Goal: Check status: Check status

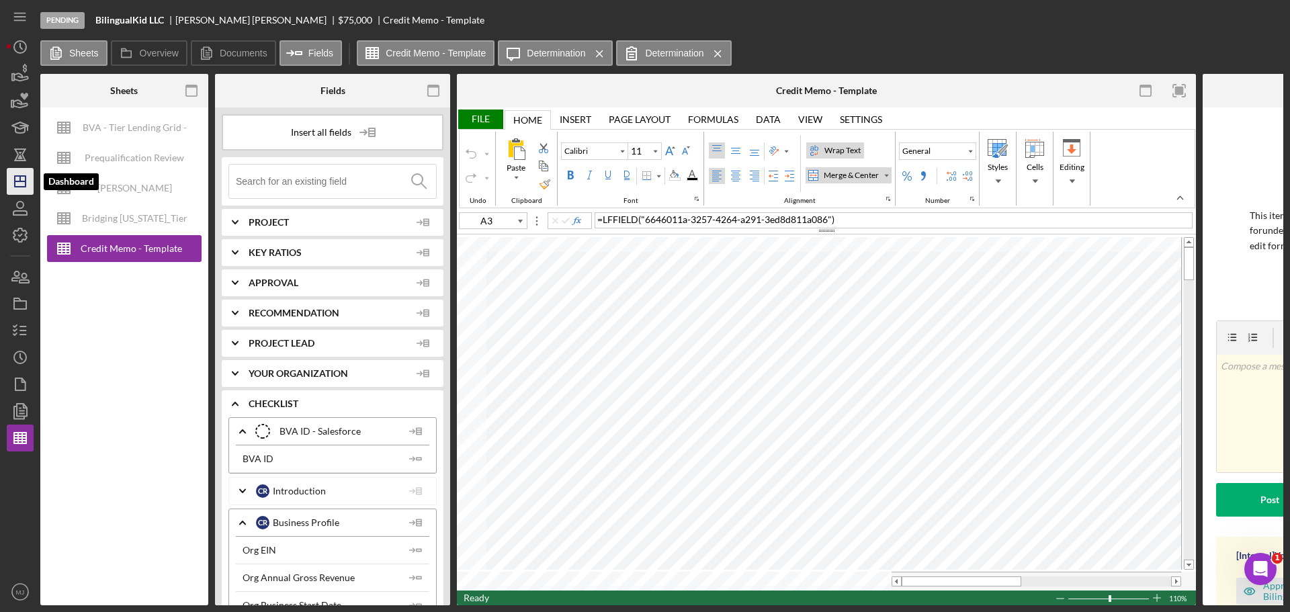
click at [29, 172] on icon "Icon/Dashboard" at bounding box center [20, 182] width 34 height 34
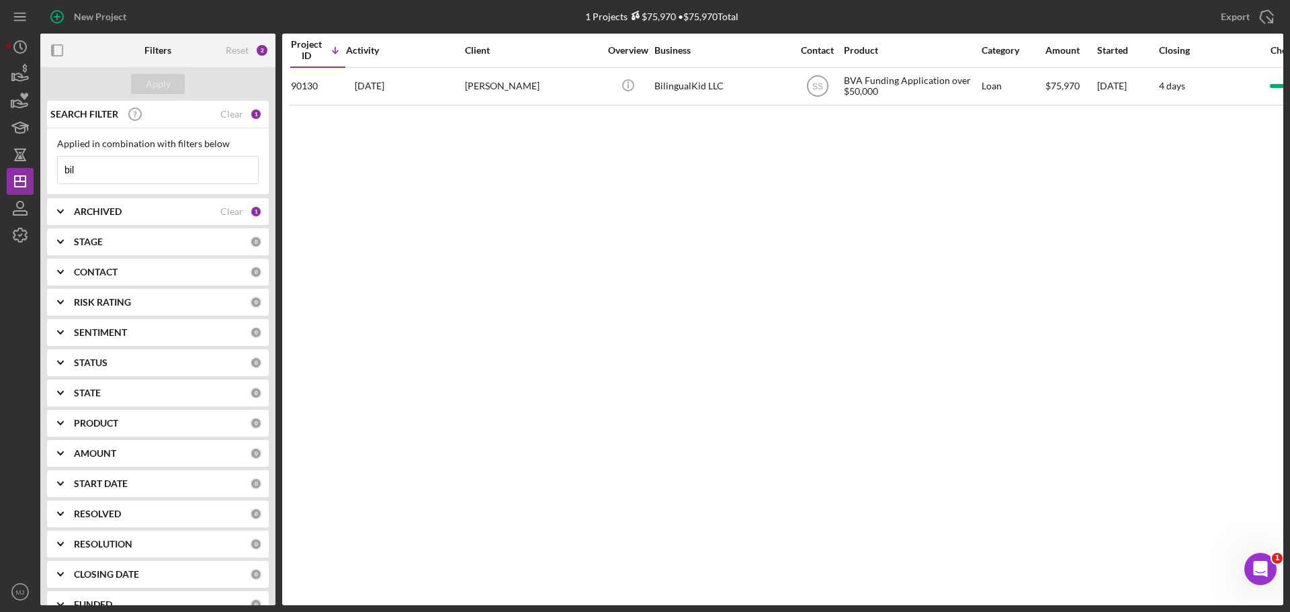
click at [148, 177] on input "bil" at bounding box center [158, 170] width 200 height 27
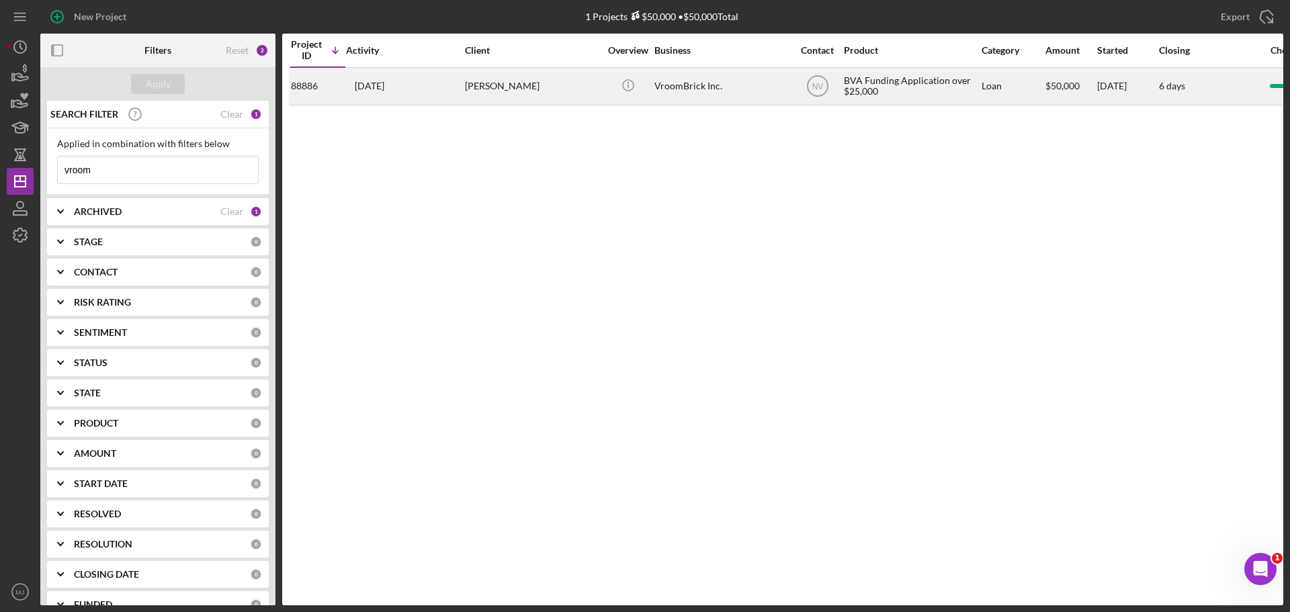
type input "vroom"
click at [516, 87] on div "[PERSON_NAME]" at bounding box center [532, 87] width 134 height 36
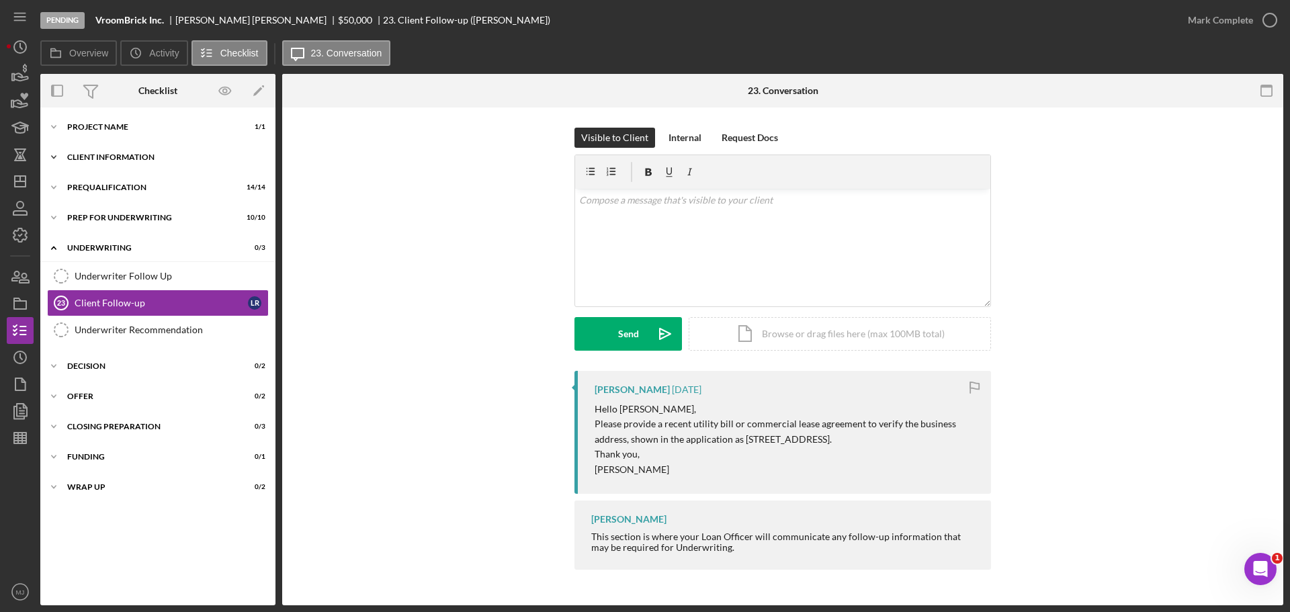
click at [99, 151] on div "Icon/Expander Client Information 7 / 7" at bounding box center [157, 157] width 235 height 27
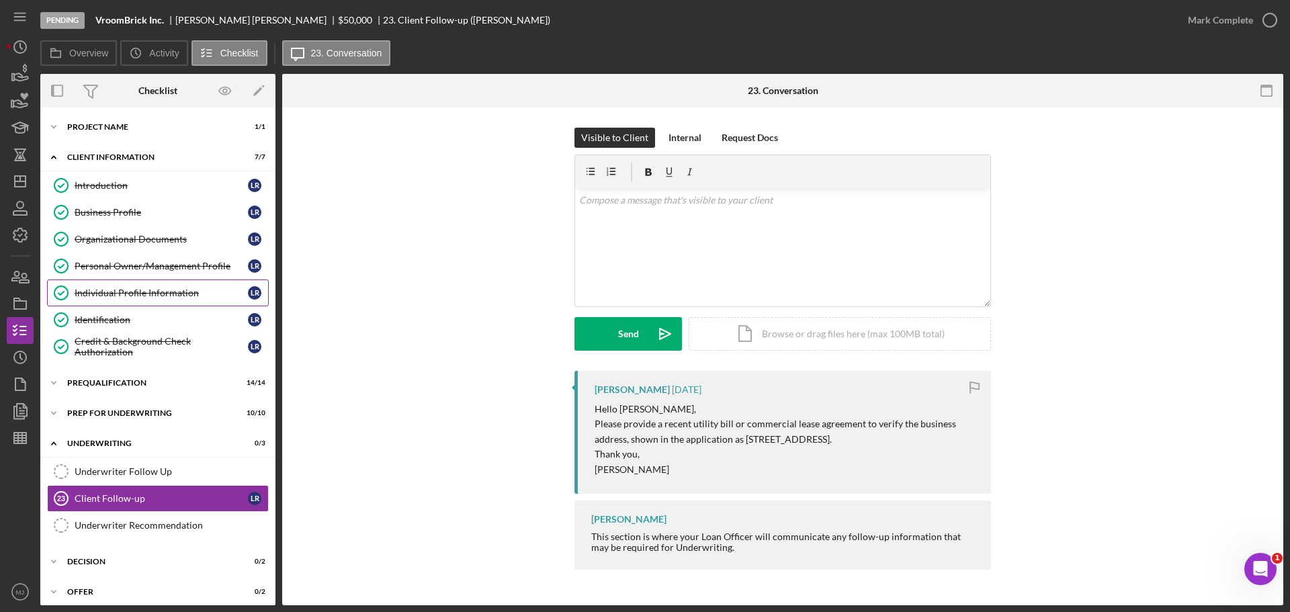
click at [128, 296] on div "Individual Profile Information" at bounding box center [161, 293] width 173 height 11
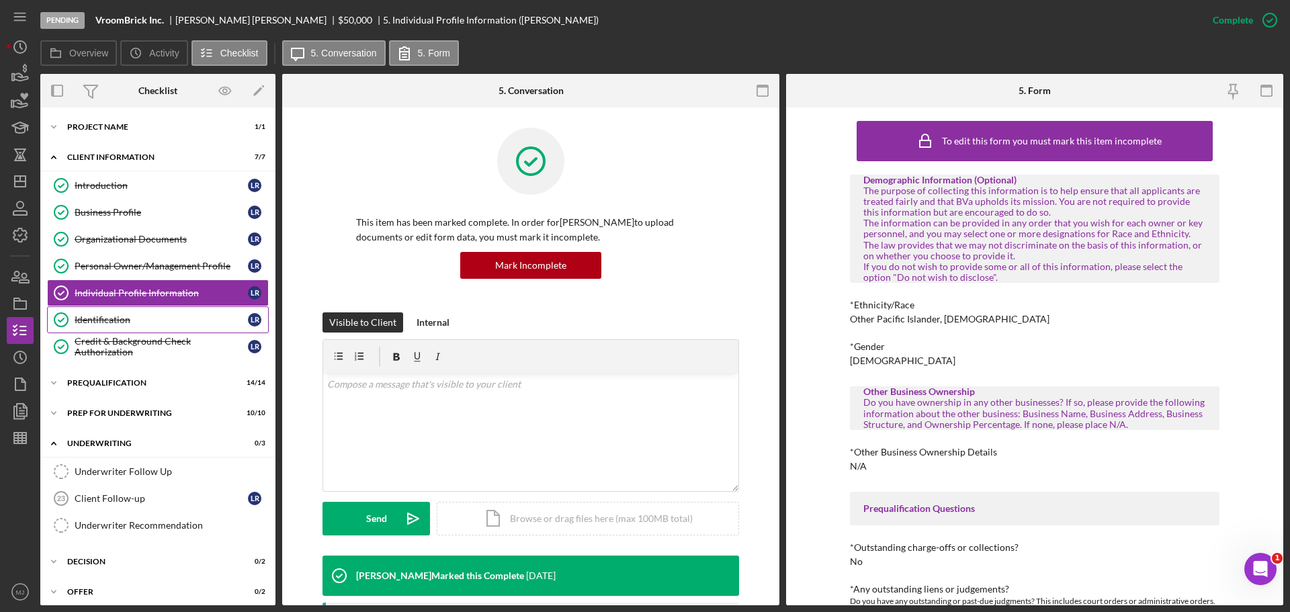
click at [119, 326] on link "Identification Identification L R" at bounding box center [158, 319] width 222 height 27
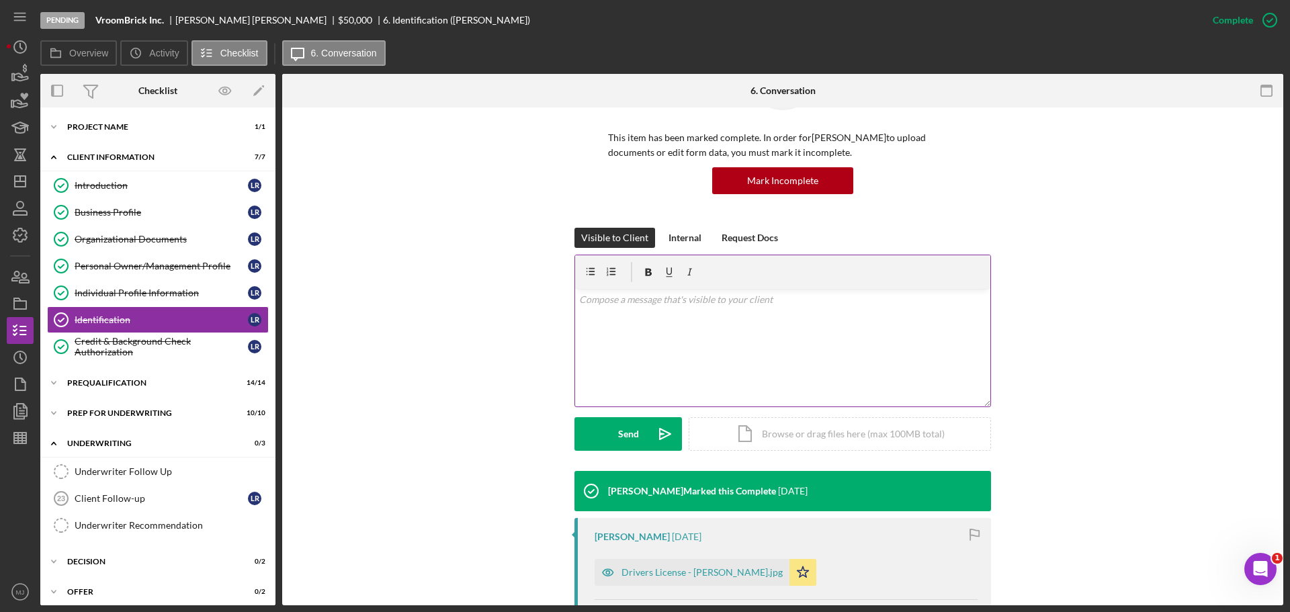
scroll to position [336, 0]
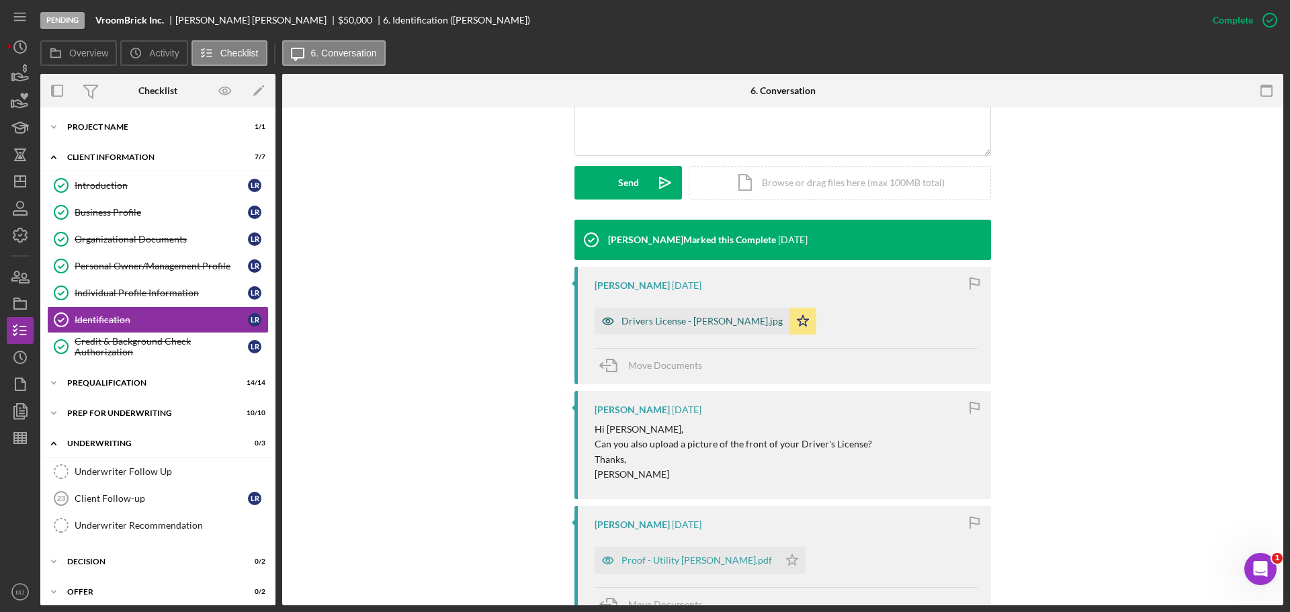
click at [673, 324] on div "Drivers License - [PERSON_NAME].jpg" at bounding box center [701, 321] width 161 height 11
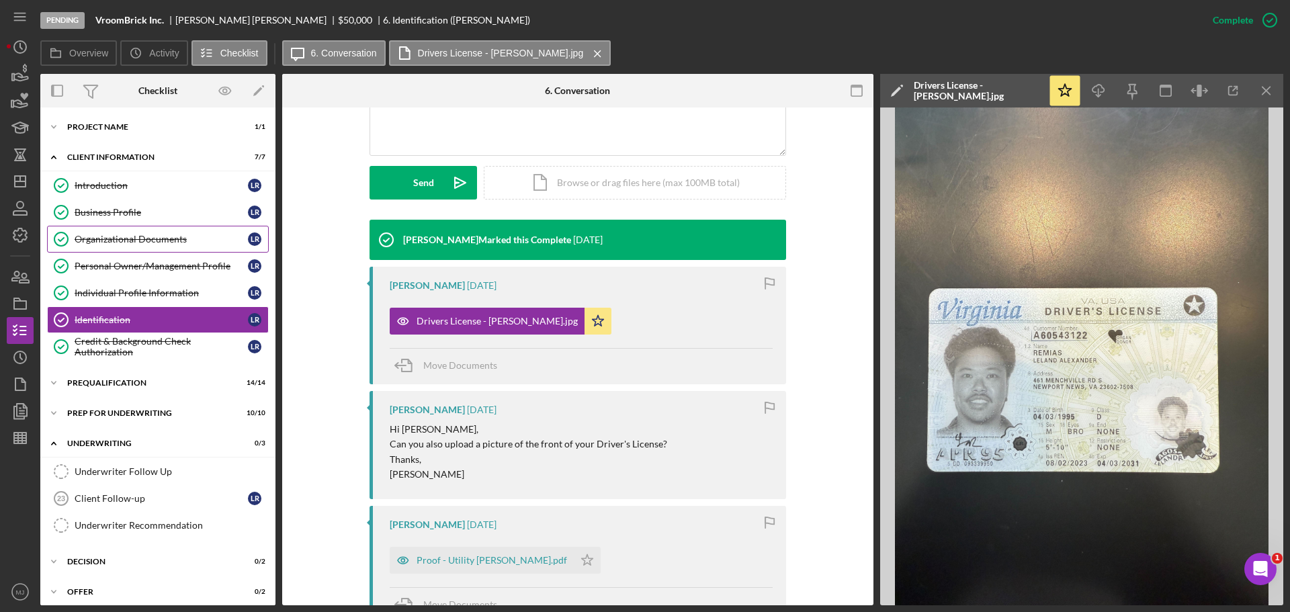
click at [111, 240] on div "Organizational Documents" at bounding box center [161, 239] width 173 height 11
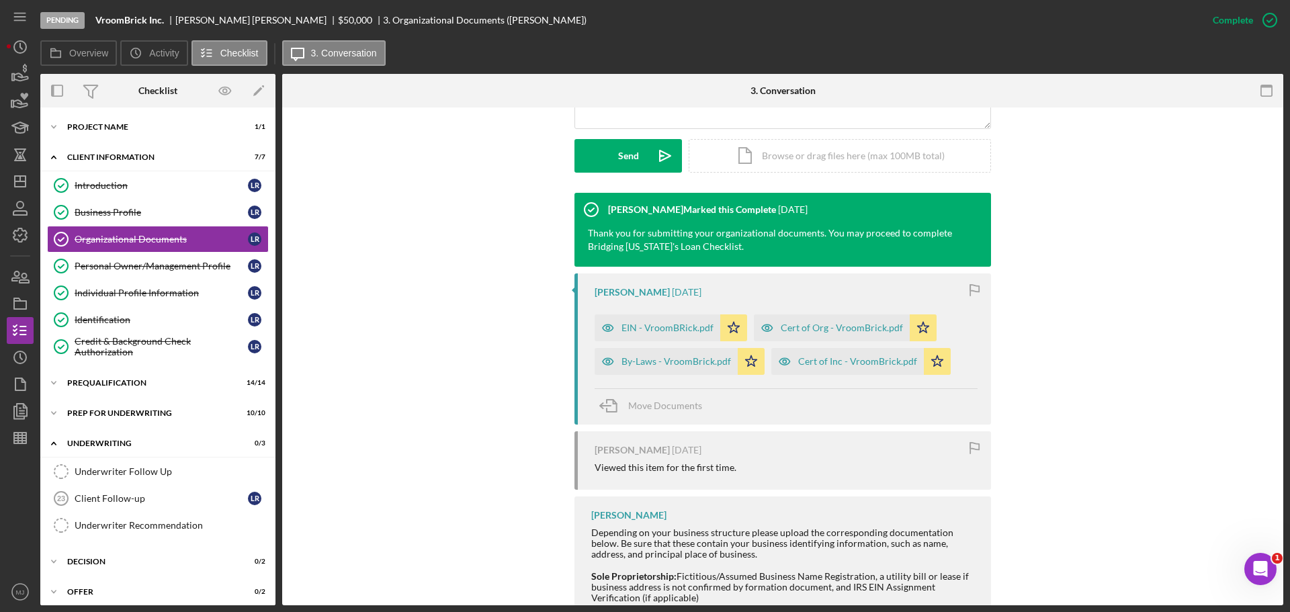
scroll to position [403, 0]
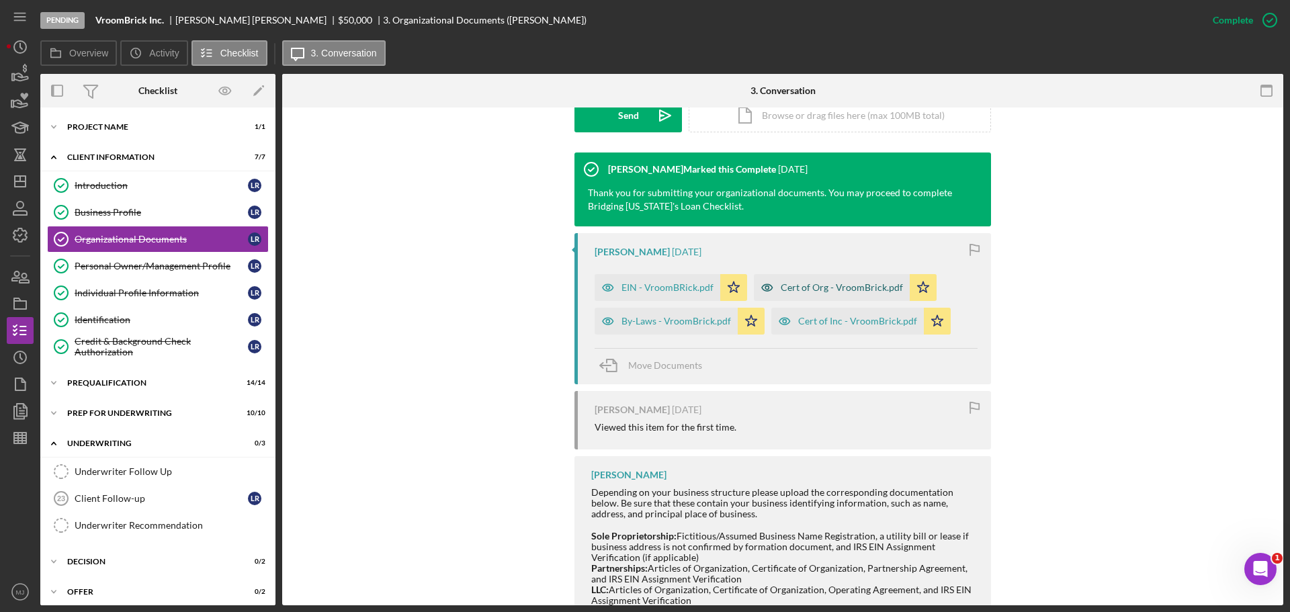
click at [834, 290] on div "Cert of Org - VroomBrick.pdf" at bounding box center [842, 287] width 122 height 11
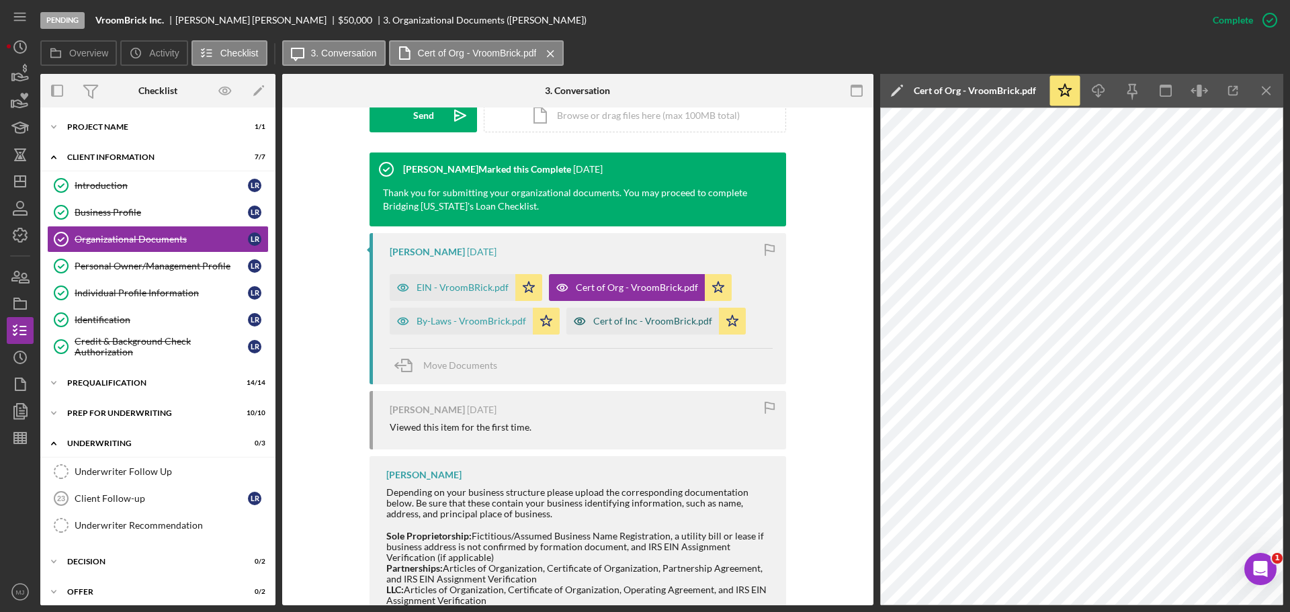
click at [605, 321] on div "Cert of Inc - VroomBrick.pdf" at bounding box center [652, 321] width 119 height 11
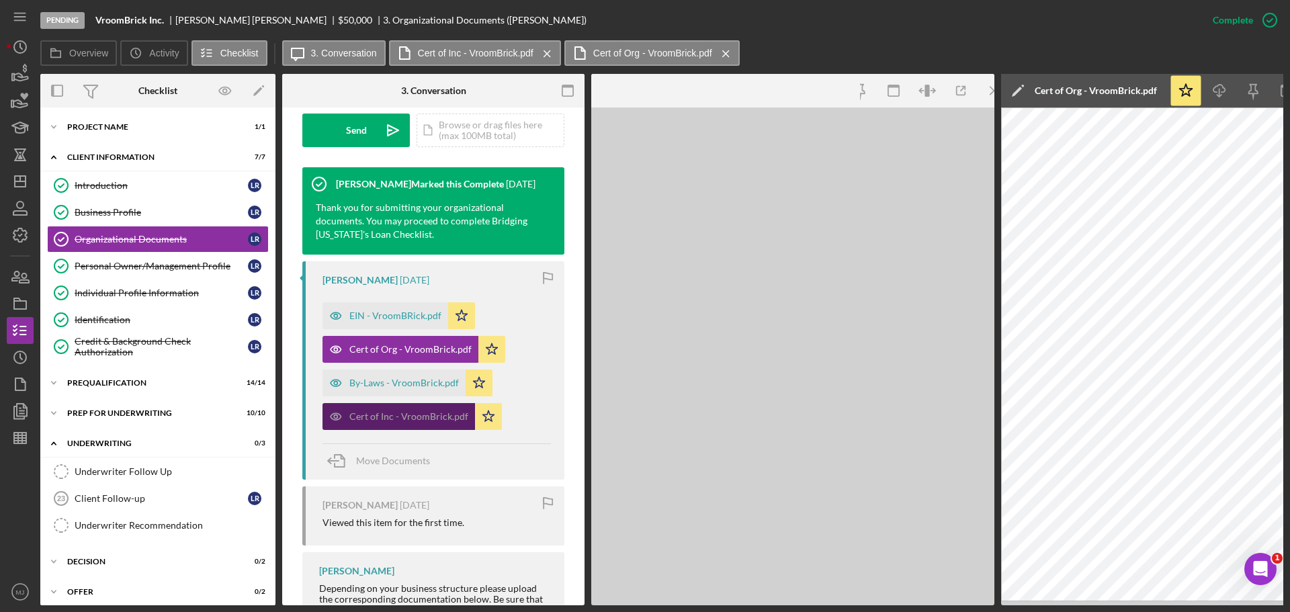
scroll to position [418, 0]
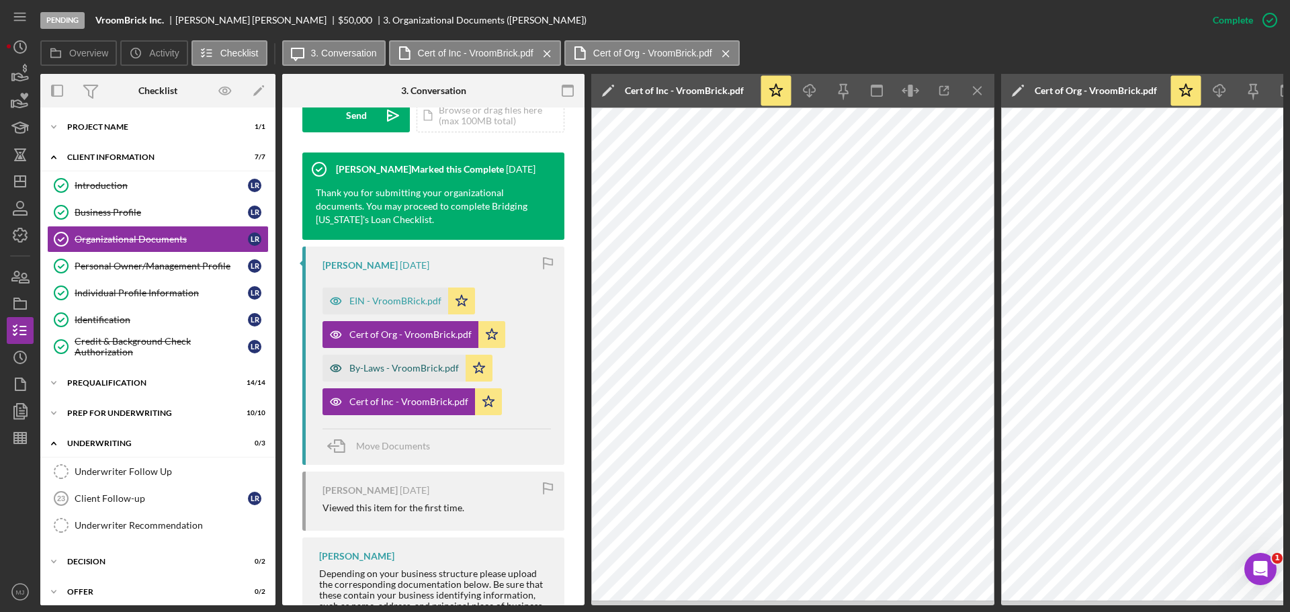
click at [381, 370] on div "By-Laws - VroomBrick.pdf" at bounding box center [404, 368] width 110 height 11
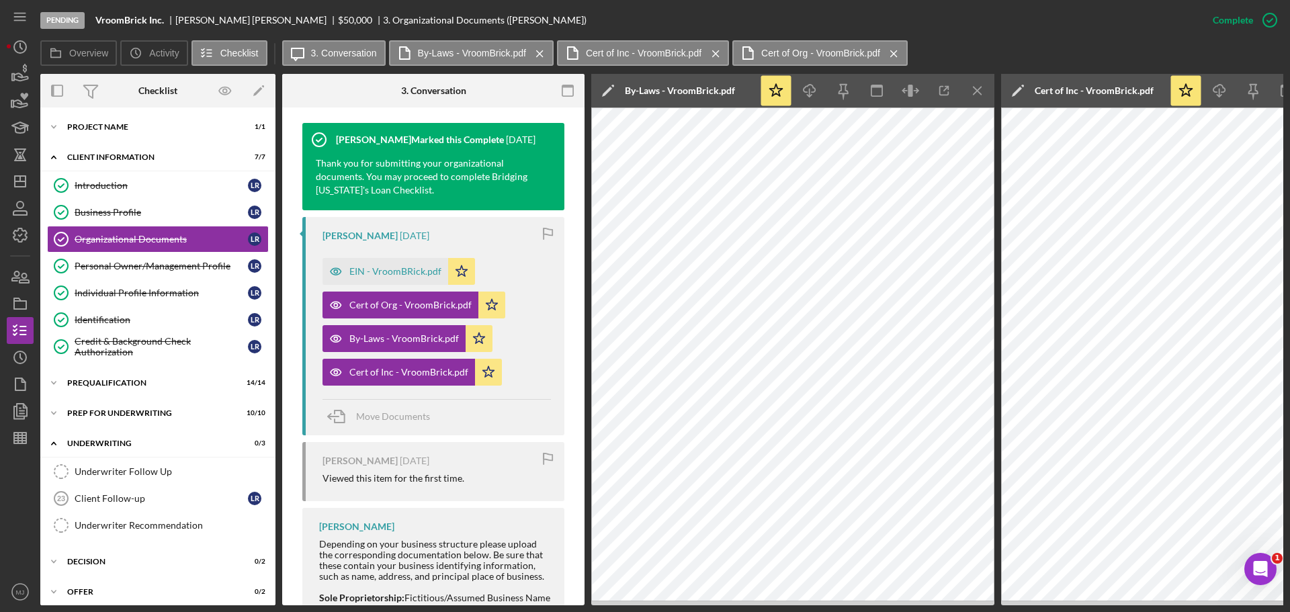
scroll to position [447, 0]
click at [17, 181] on line "button" at bounding box center [20, 181] width 11 height 0
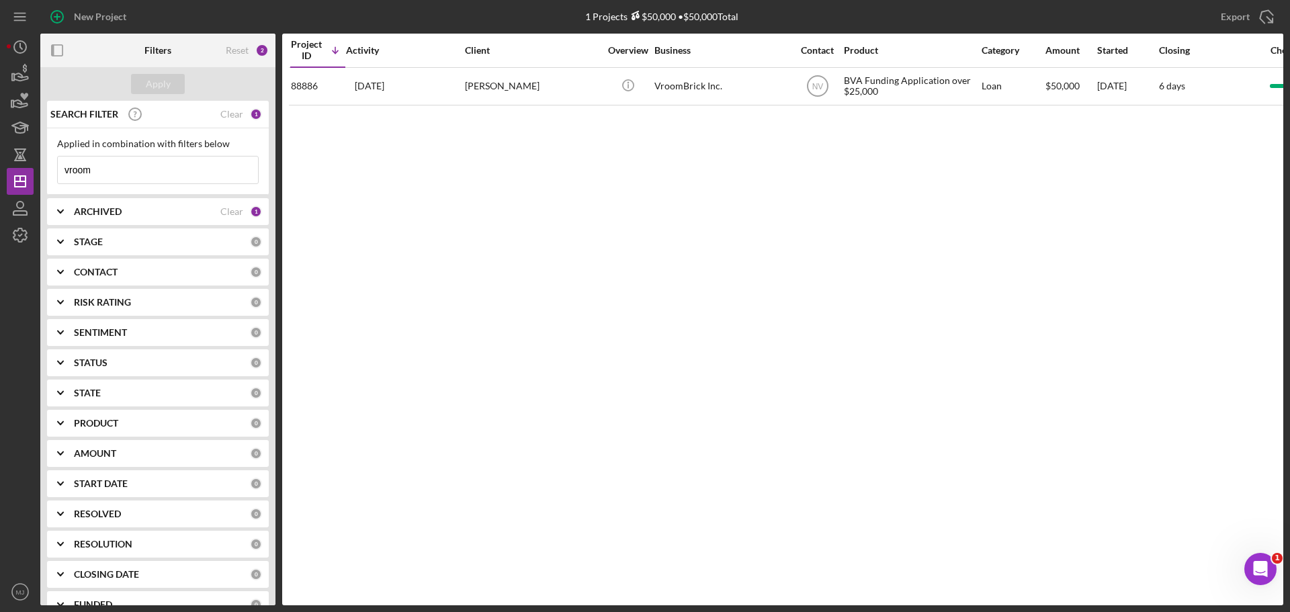
click at [142, 175] on input "vroom" at bounding box center [158, 170] width 200 height 27
click at [142, 176] on input "vroom" at bounding box center [158, 170] width 200 height 27
type input "b"
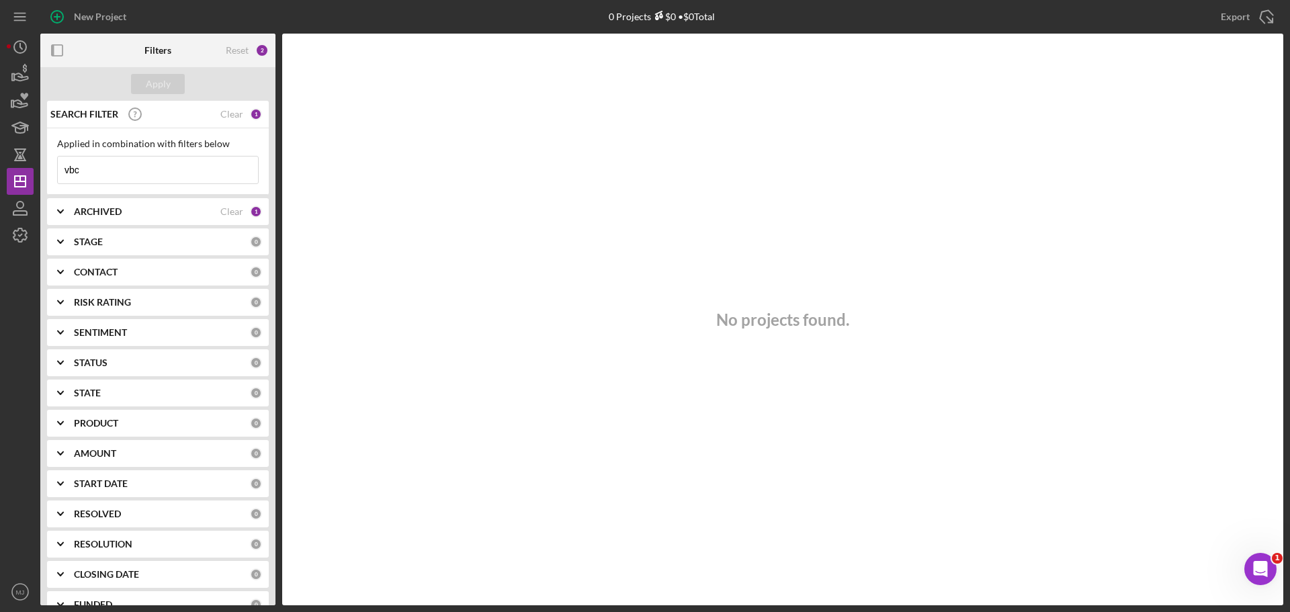
click at [91, 169] on input "vbc" at bounding box center [158, 170] width 200 height 27
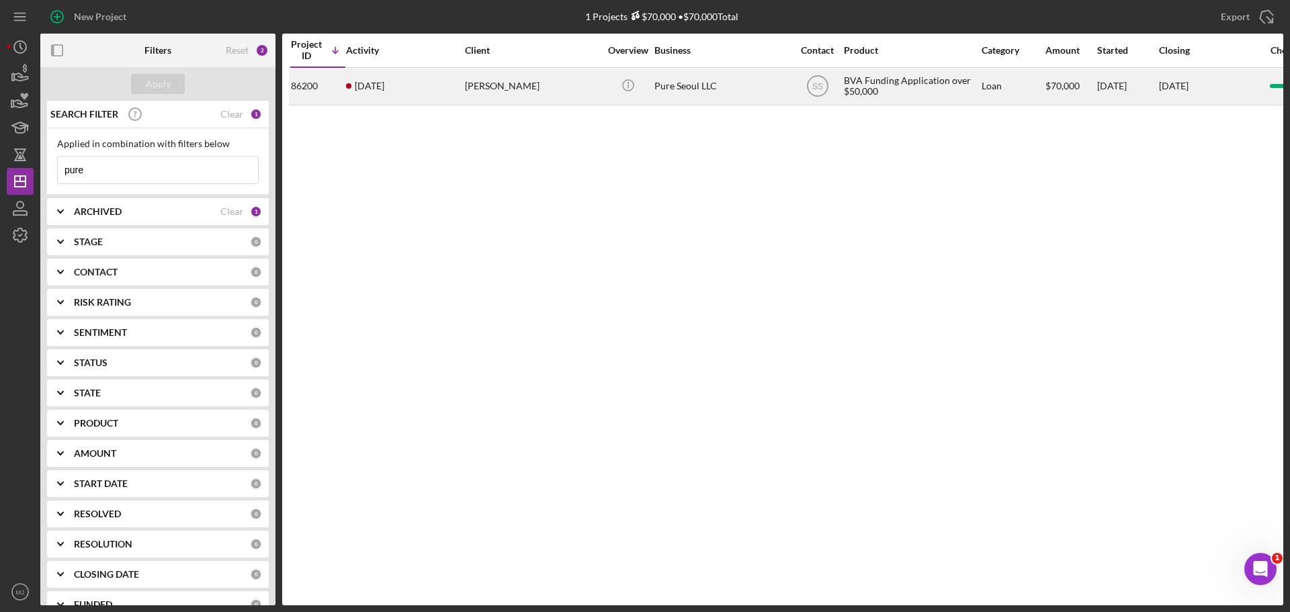
type input "pure"
click at [479, 82] on div "[PERSON_NAME]" at bounding box center [532, 87] width 134 height 36
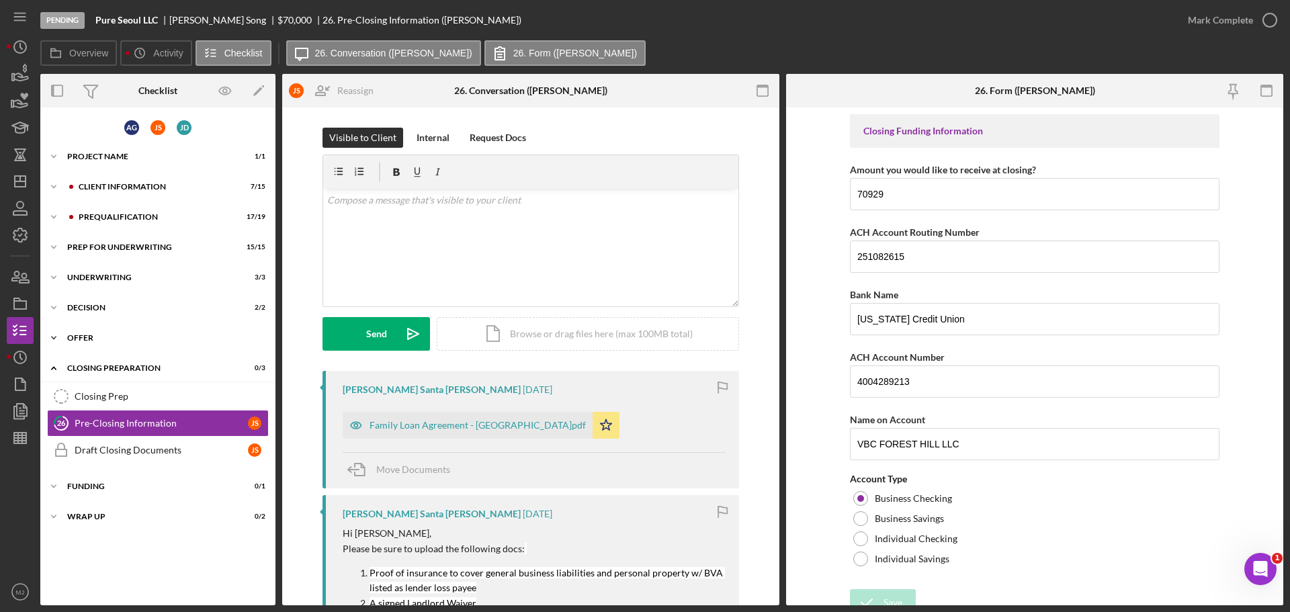
click at [77, 332] on div "Icon/Expander Offer 2 / 2" at bounding box center [157, 337] width 235 height 27
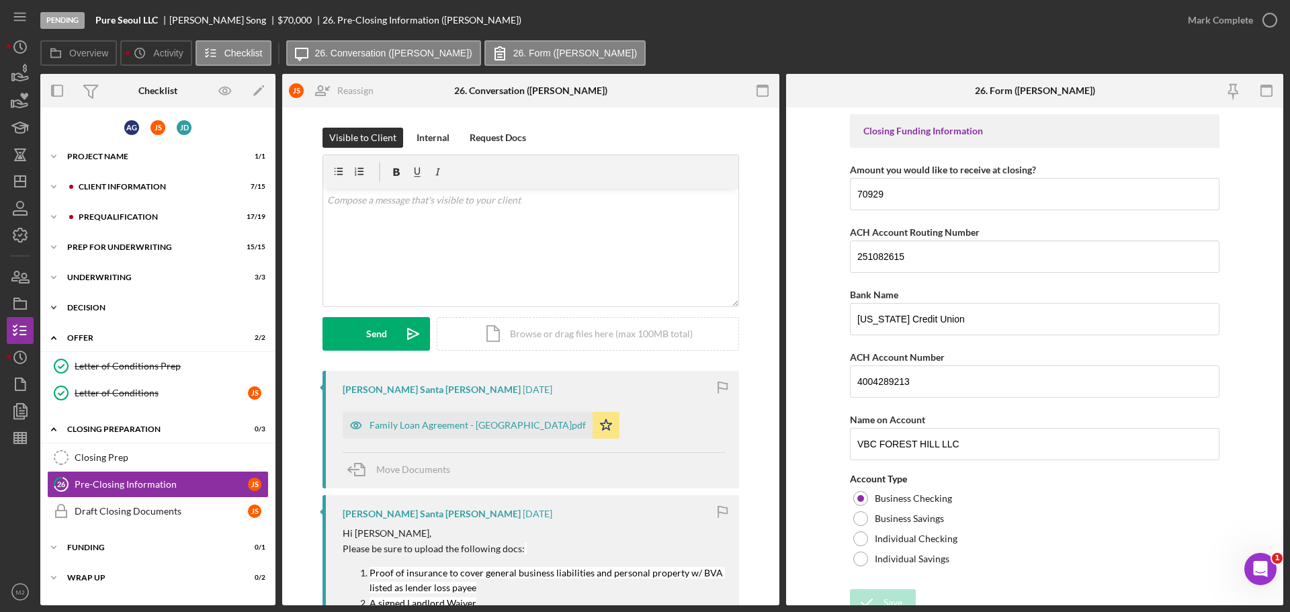
click at [96, 304] on div "Decision" at bounding box center [162, 308] width 191 height 8
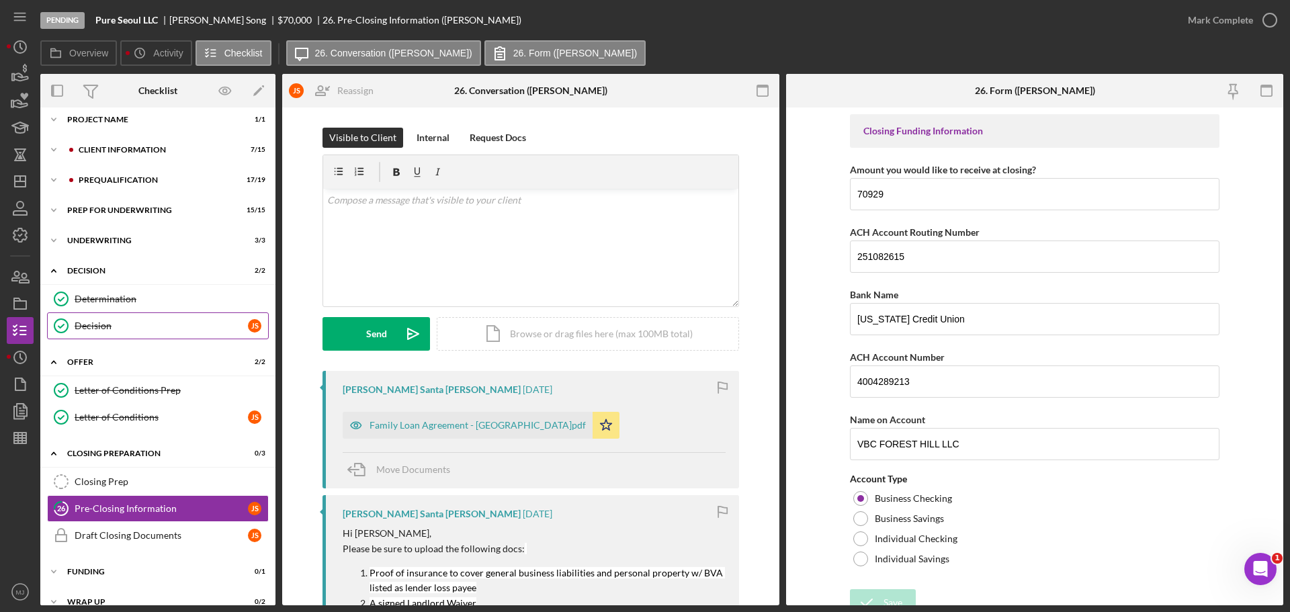
scroll to position [54, 0]
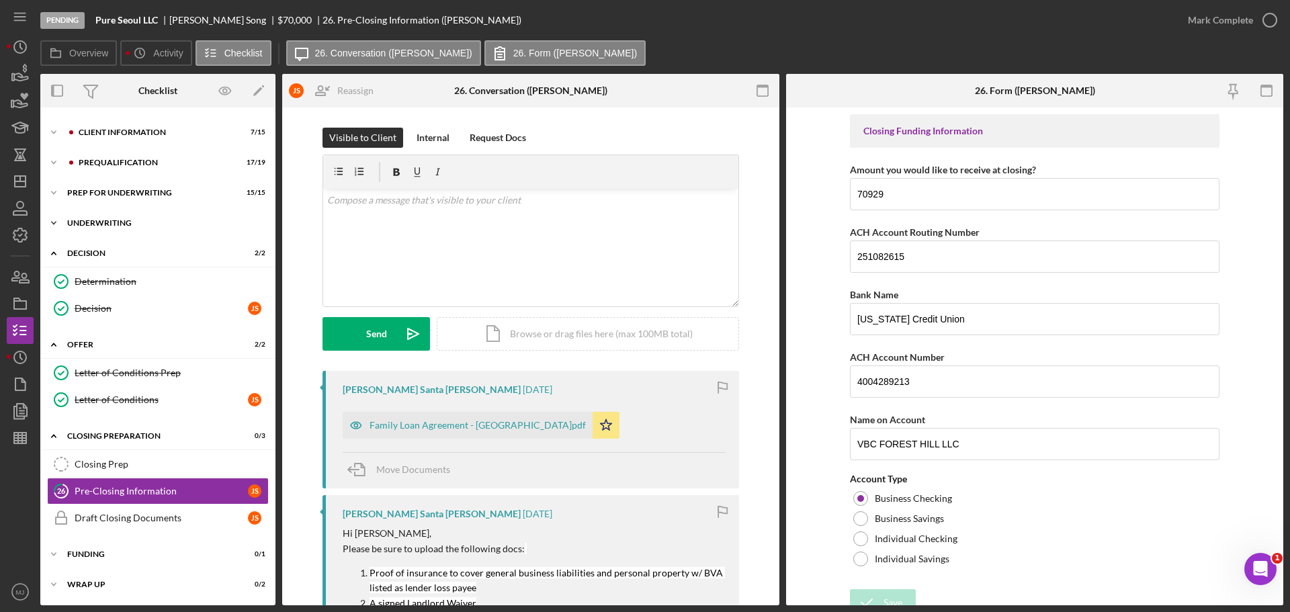
click at [106, 220] on div "Underwriting" at bounding box center [162, 223] width 191 height 8
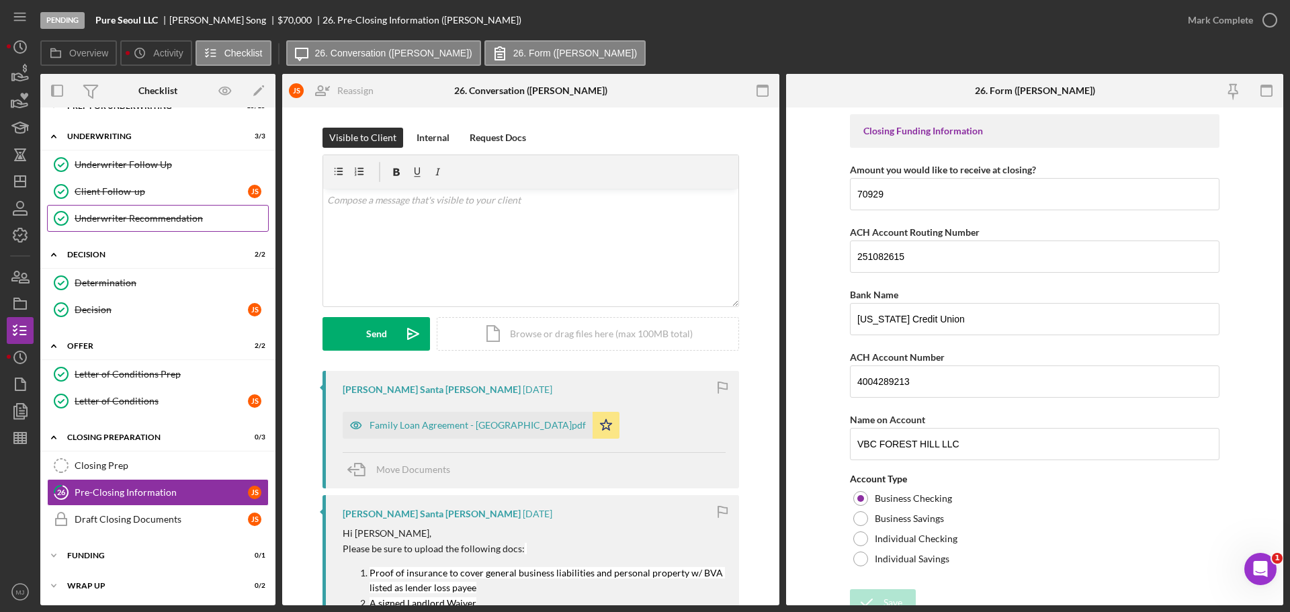
scroll to position [142, 0]
click at [144, 396] on div "Letter of Conditions" at bounding box center [161, 399] width 173 height 11
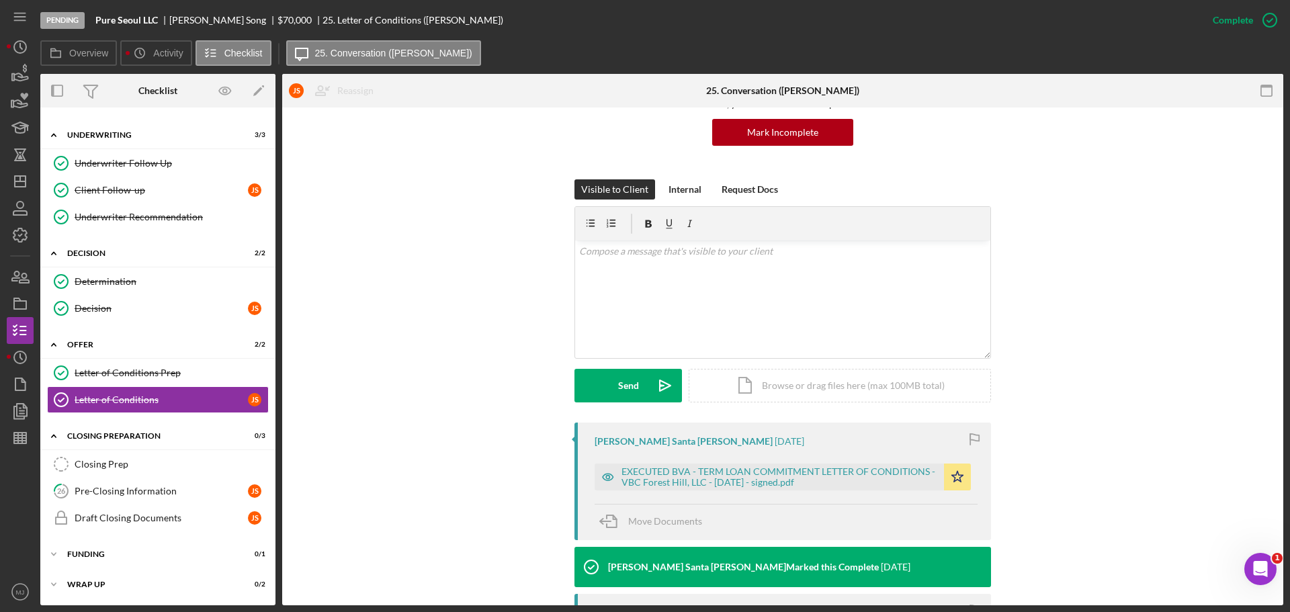
scroll to position [403, 0]
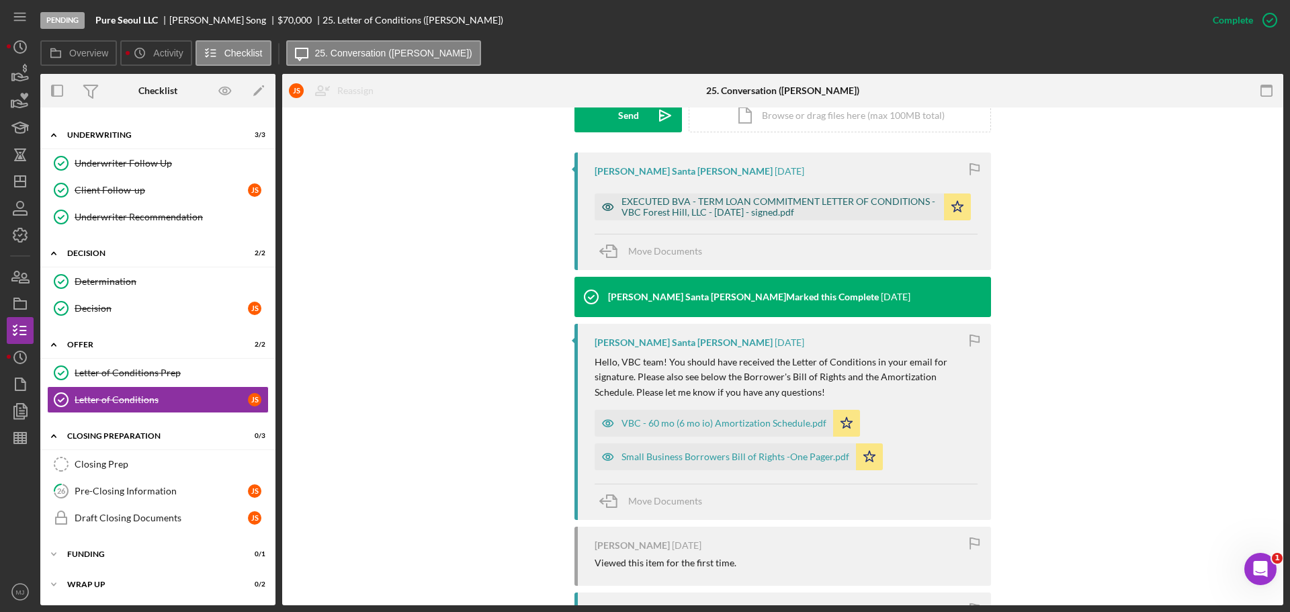
click at [668, 211] on div "EXECUTED BVA - TERM LOAN COMMITMENT LETTER OF CONDITIONS - VBC Forest Hill, LLC…" at bounding box center [779, 206] width 316 height 21
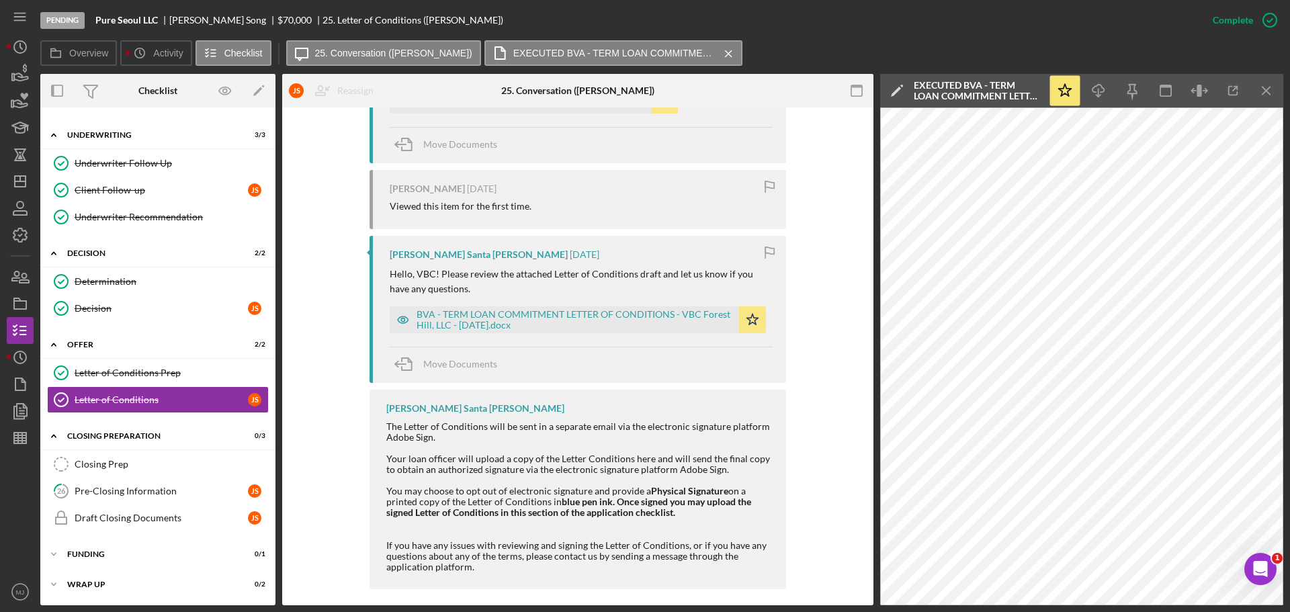
scroll to position [771, 0]
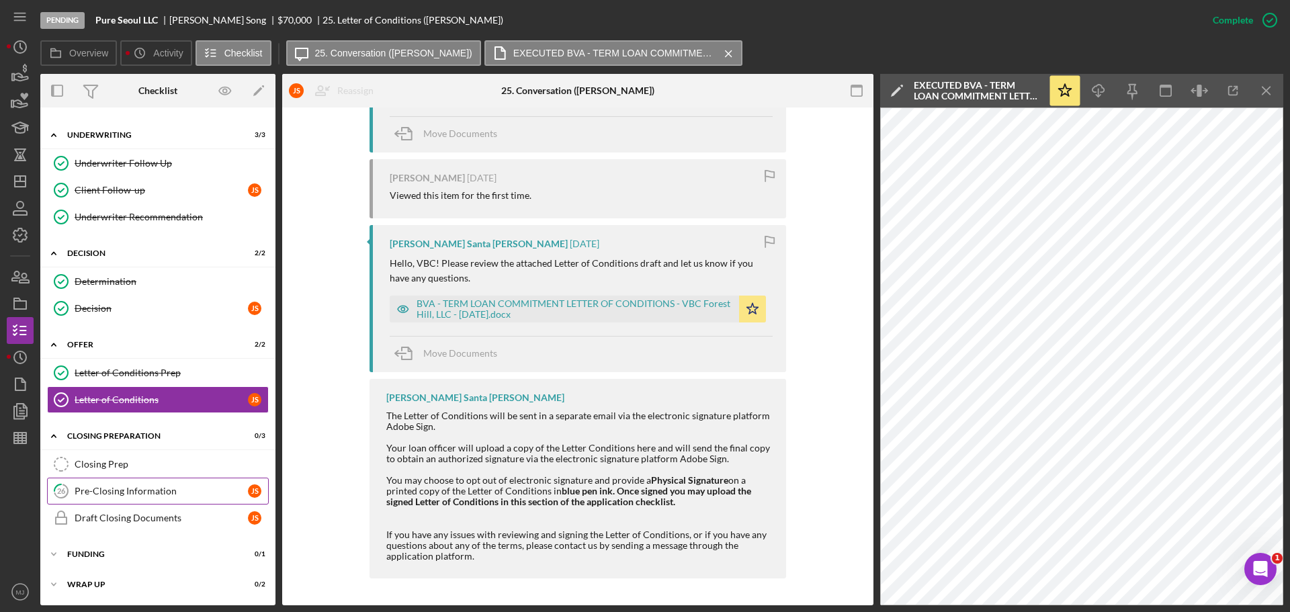
click at [135, 487] on div "Pre-Closing Information" at bounding box center [161, 491] width 173 height 11
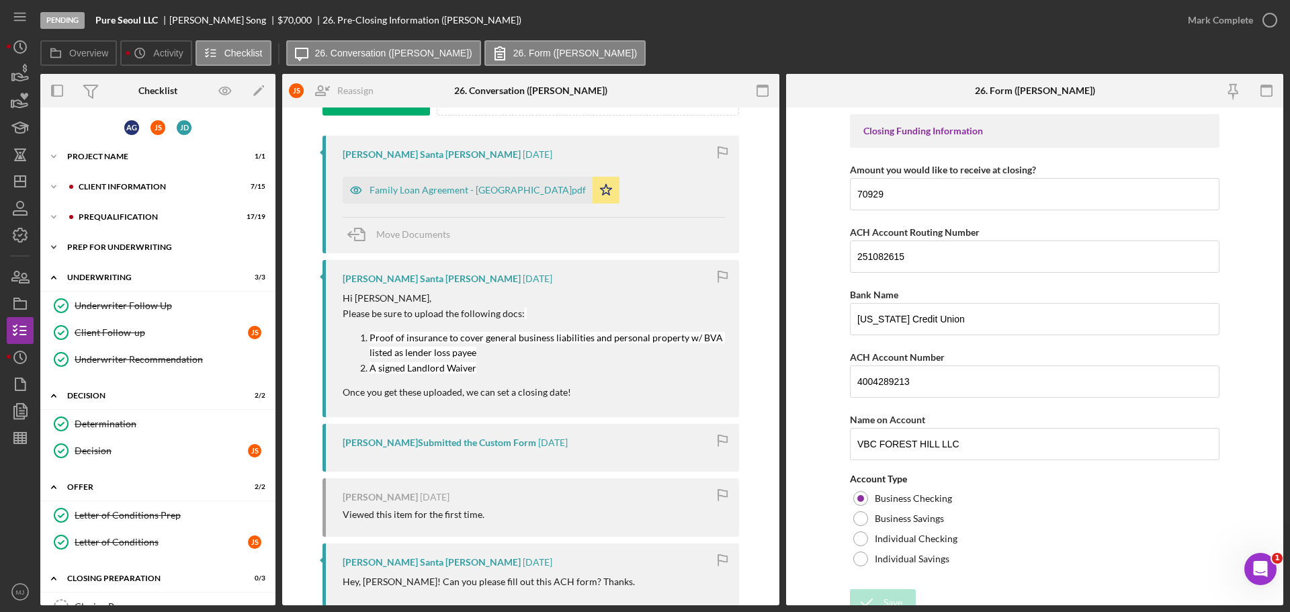
click at [98, 247] on div "Prep for Underwriting" at bounding box center [162, 247] width 191 height 8
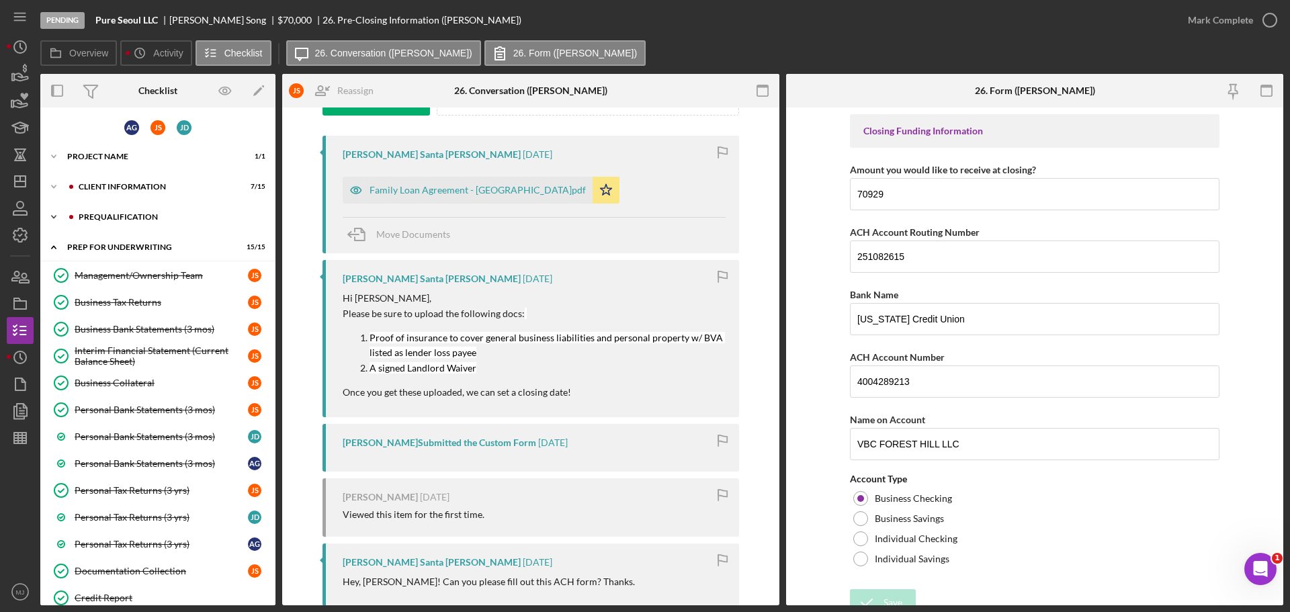
click at [119, 221] on div "Icon/Expander Prequalification 17 / 19" at bounding box center [157, 217] width 235 height 27
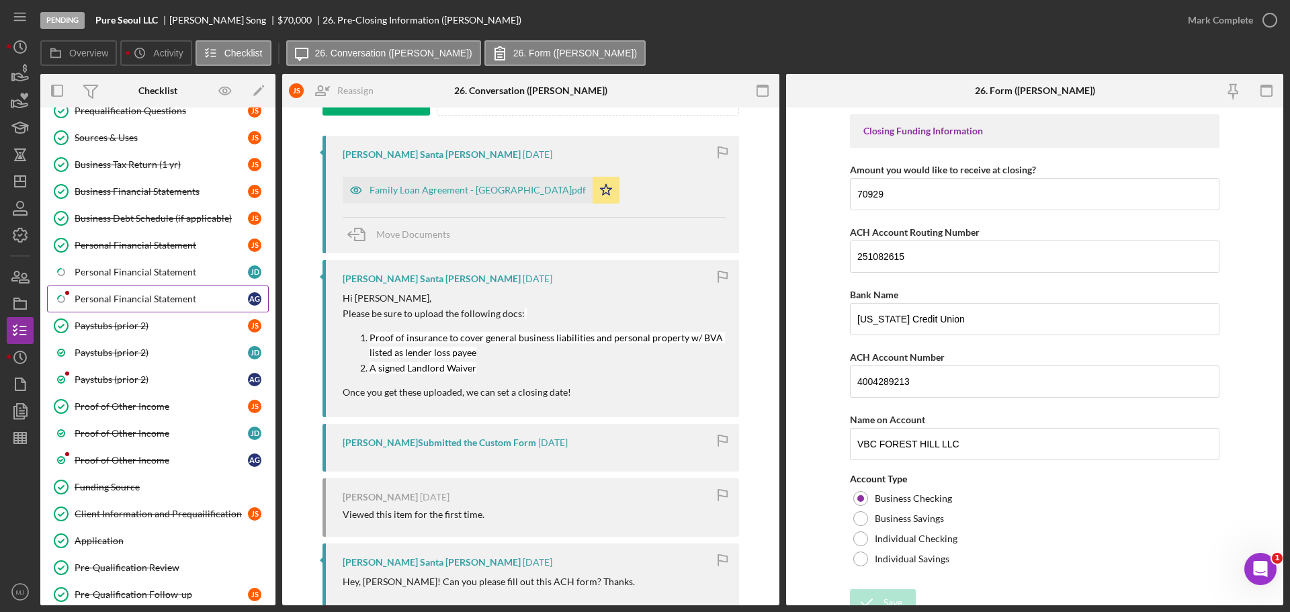
scroll to position [202, 0]
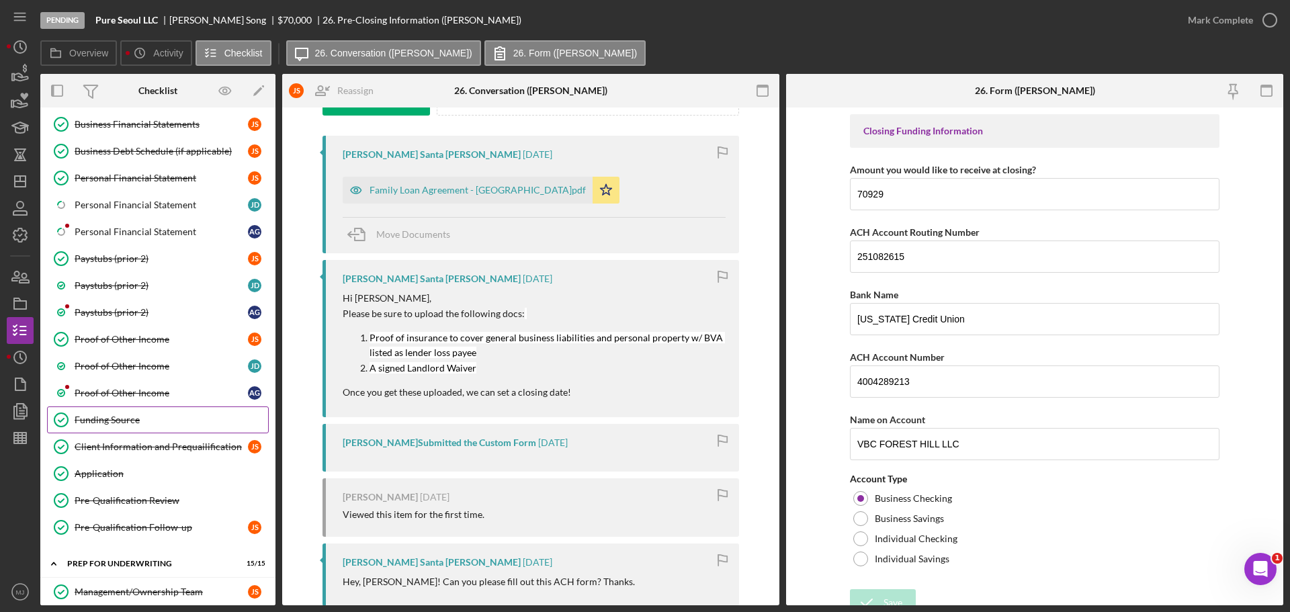
click at [118, 419] on div "Funding Source" at bounding box center [171, 419] width 193 height 11
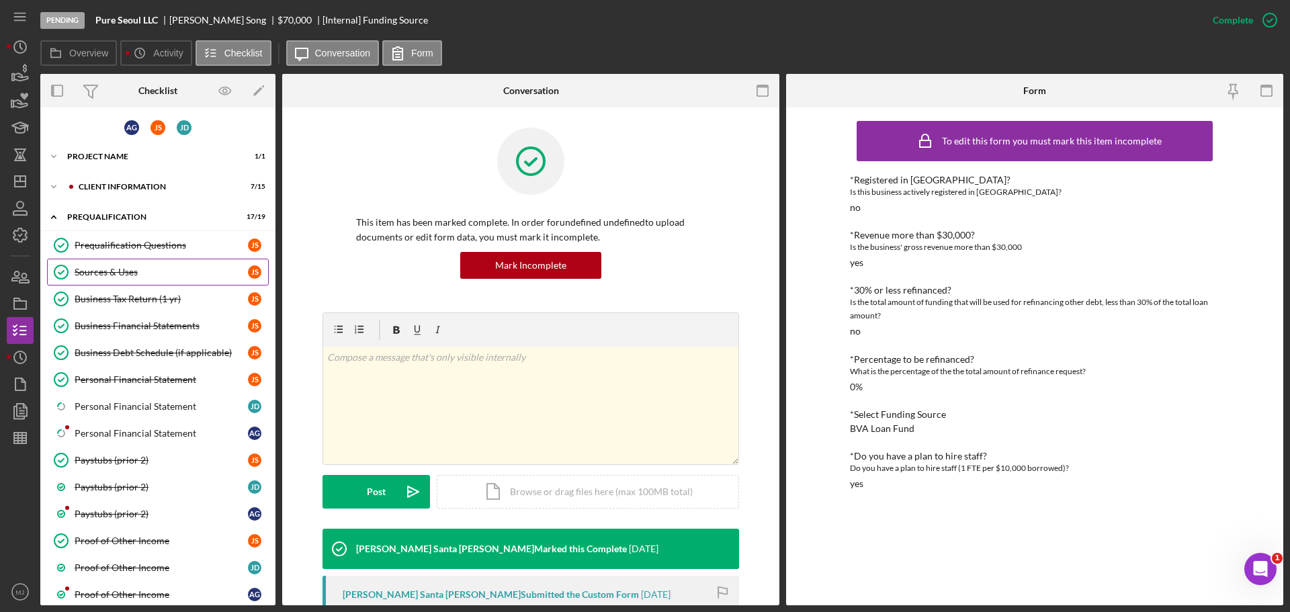
click at [118, 269] on div "Sources & Uses" at bounding box center [161, 272] width 173 height 11
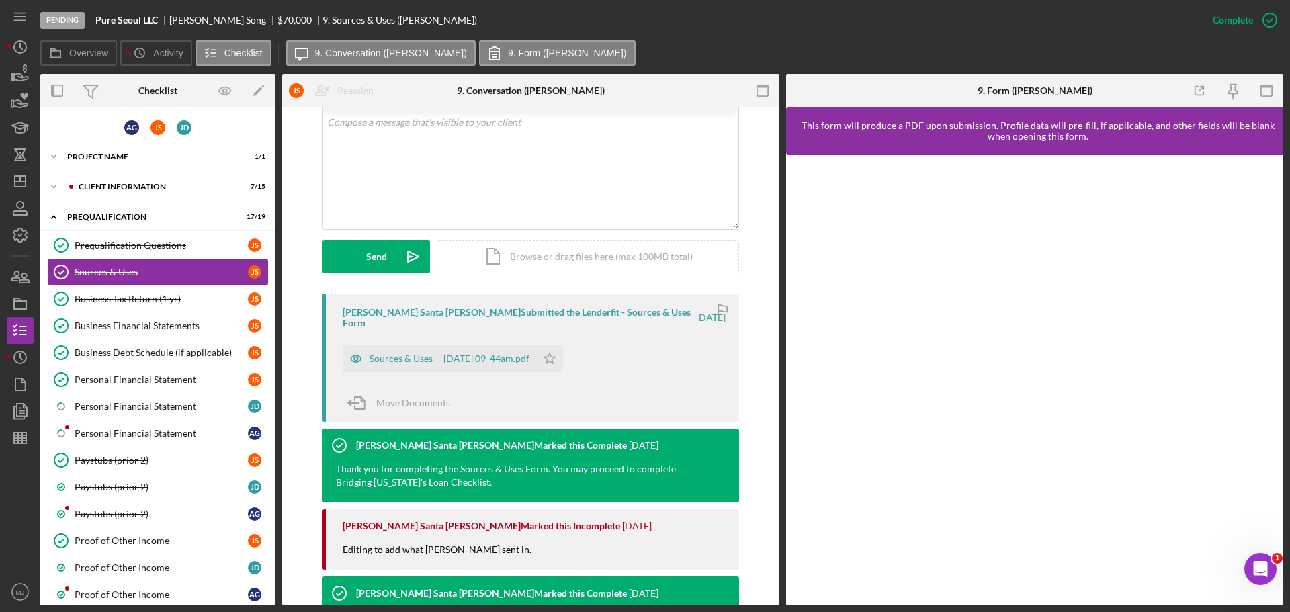
scroll to position [269, 0]
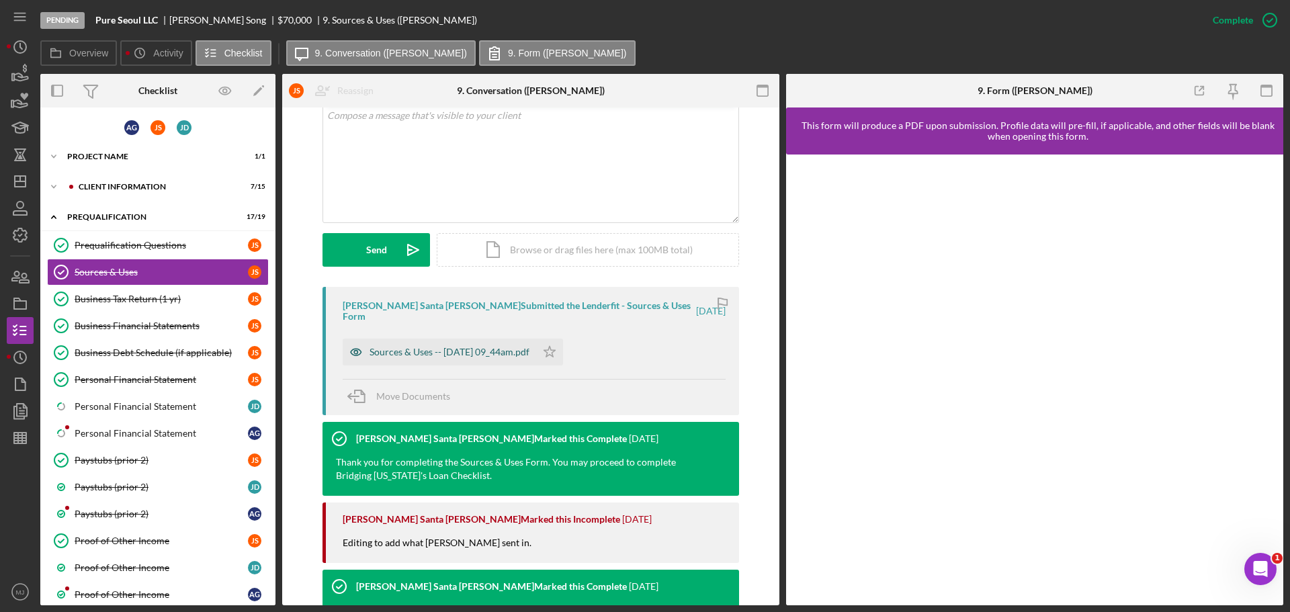
click at [454, 348] on div "Sources & Uses -- [DATE] 09_44am.pdf" at bounding box center [439, 352] width 193 height 27
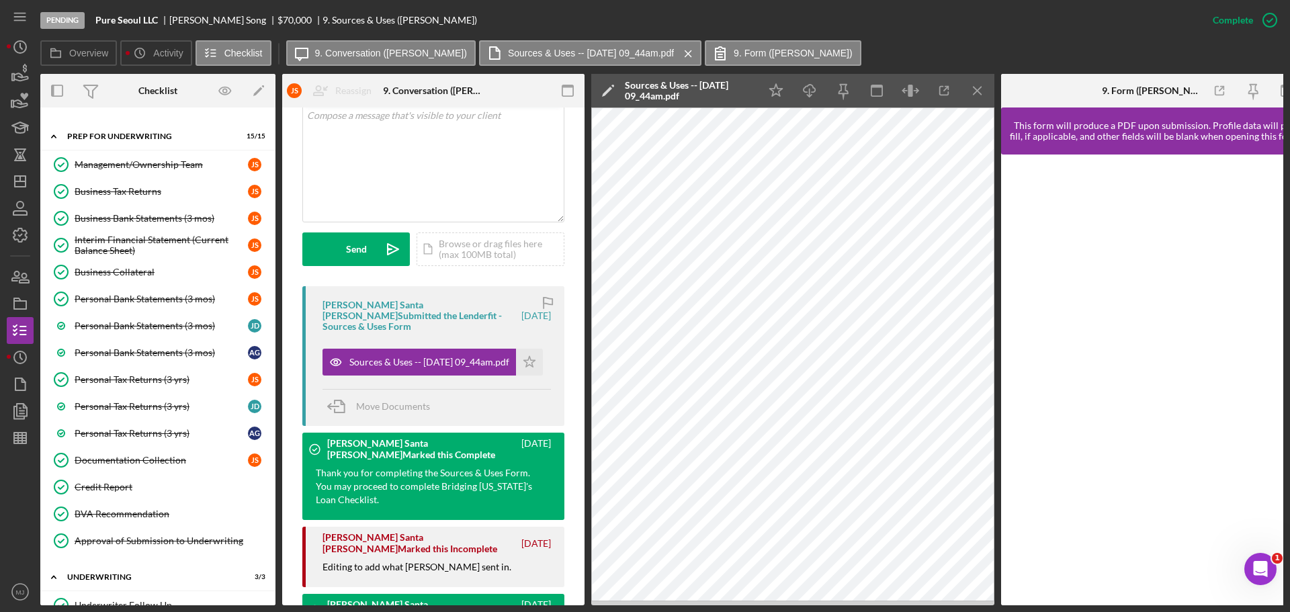
scroll to position [605, 0]
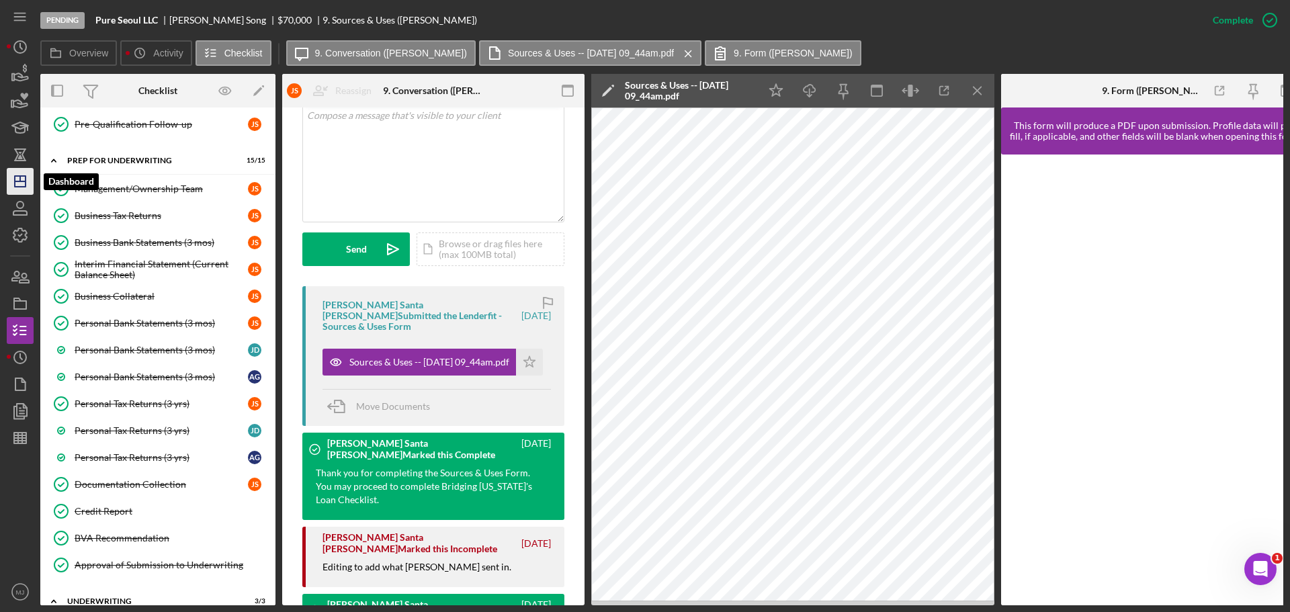
click at [15, 181] on line "button" at bounding box center [20, 181] width 11 height 0
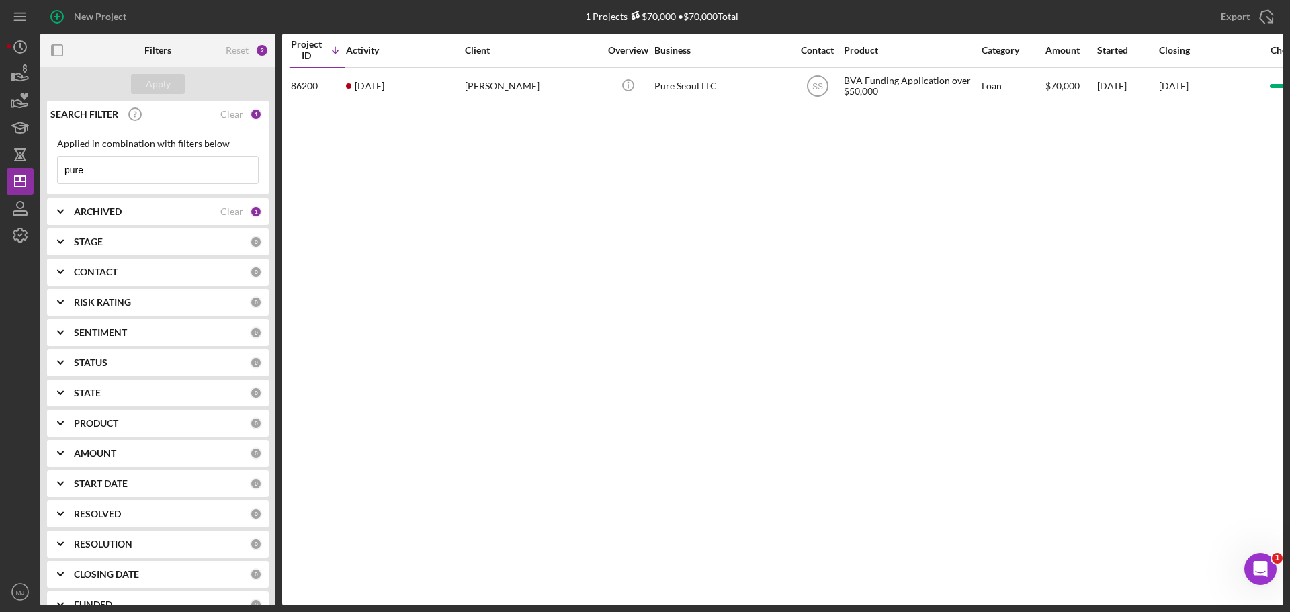
click at [170, 155] on div "Applied in combination with filters below pure Icon/Menu Close" at bounding box center [158, 161] width 202 height 46
click at [170, 159] on div "Applied in combination with filters below pure Icon/Menu Close" at bounding box center [158, 161] width 202 height 46
click at [170, 159] on input "pure" at bounding box center [158, 170] width 200 height 27
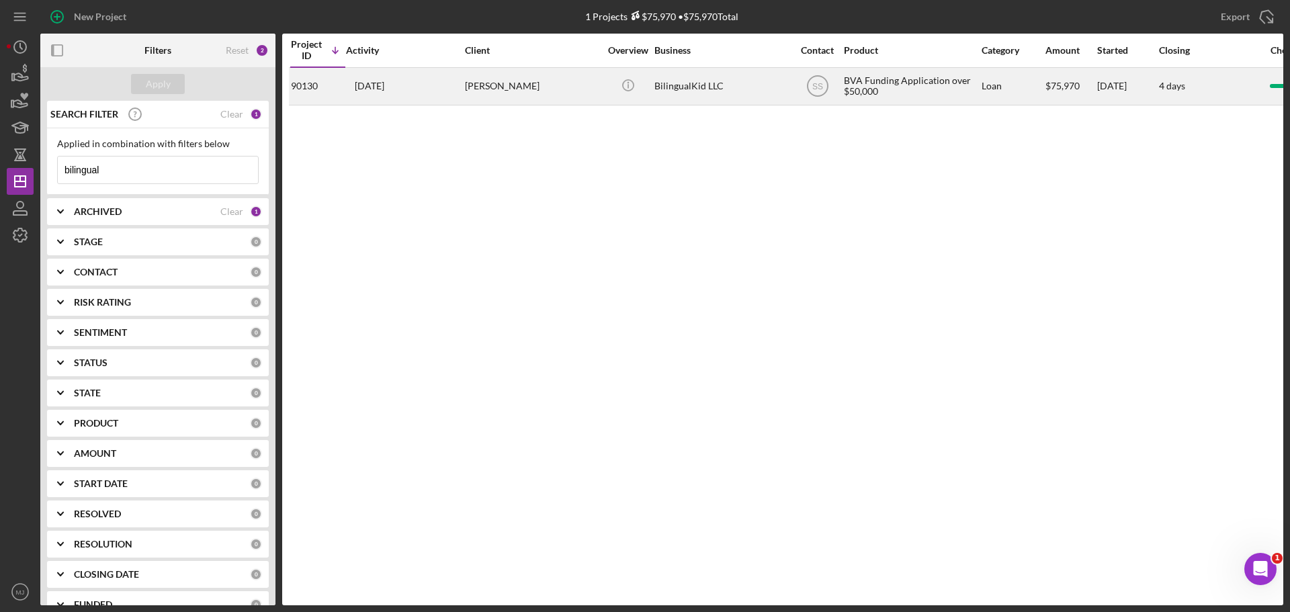
type input "bilingual"
click at [497, 77] on div "[PERSON_NAME]" at bounding box center [532, 87] width 134 height 36
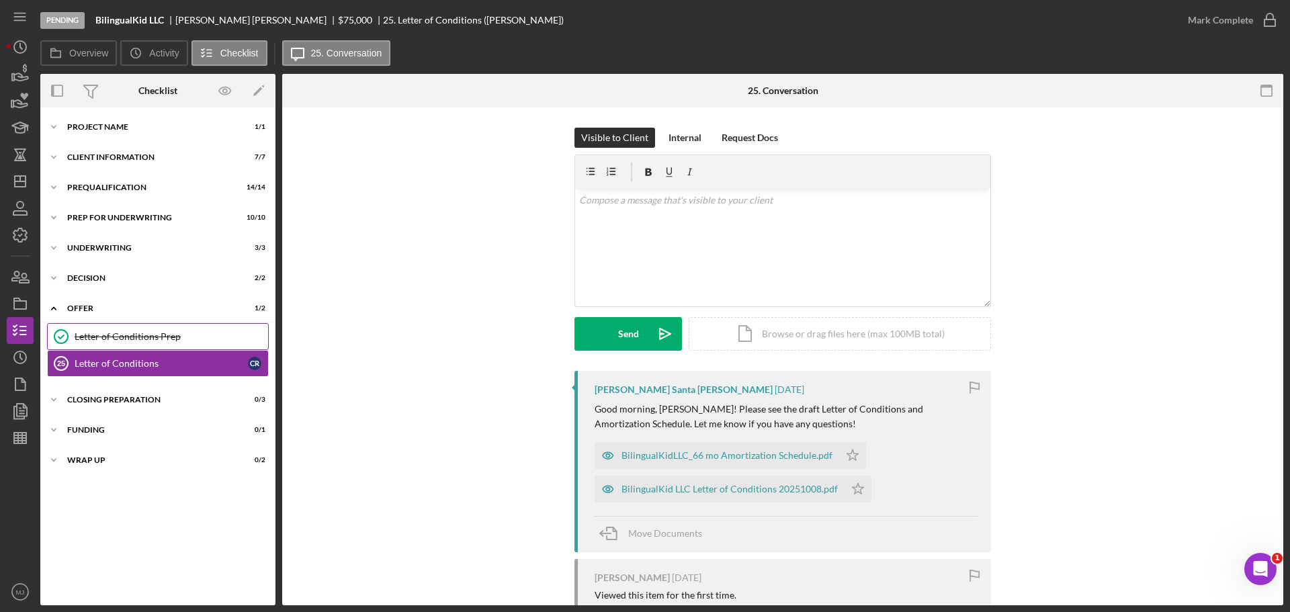
click at [139, 344] on link "Letter of Conditions Prep Letter of Conditions Prep" at bounding box center [158, 336] width 222 height 27
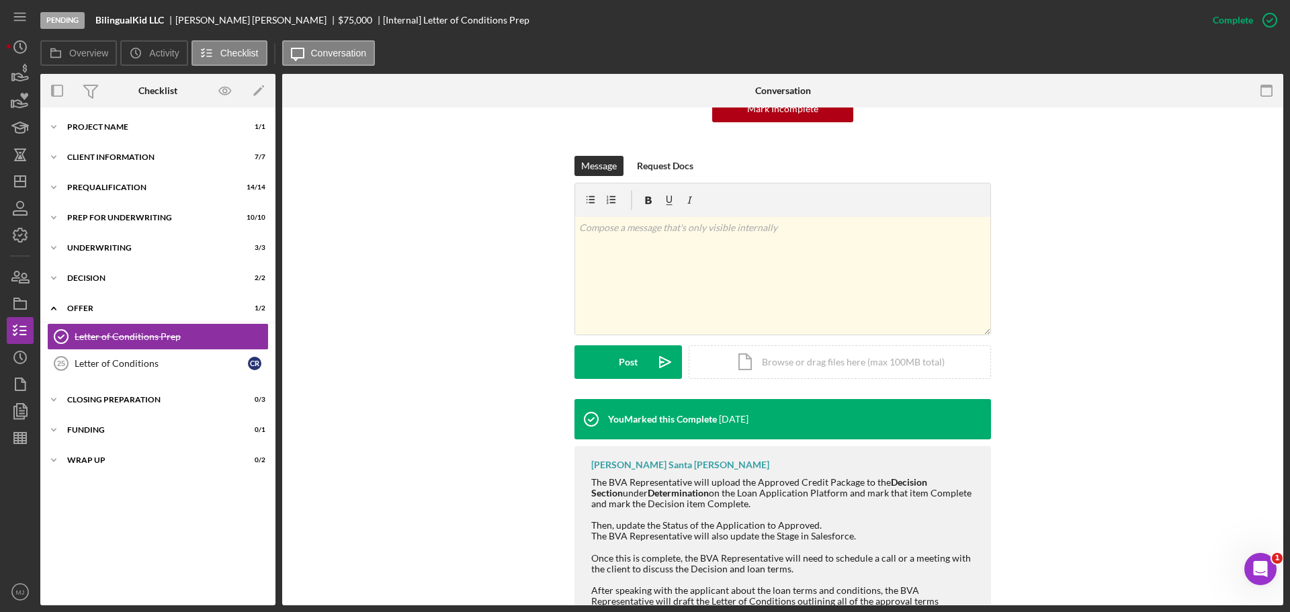
scroll to position [299, 0]
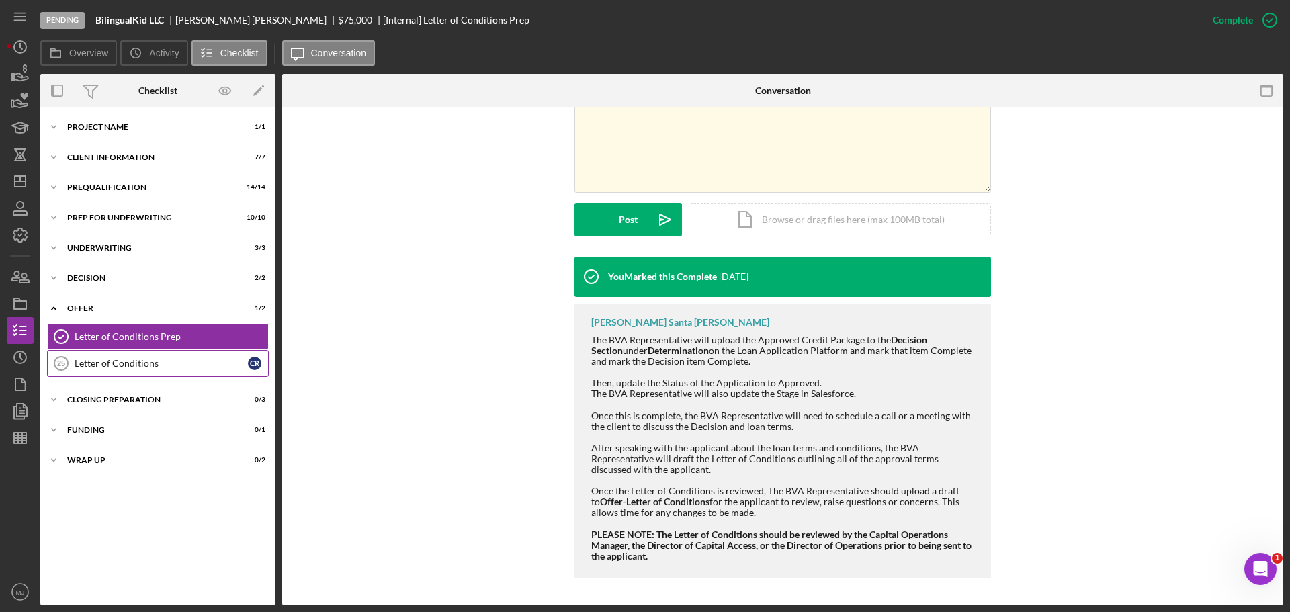
click at [128, 364] on div "Letter of Conditions" at bounding box center [161, 363] width 173 height 11
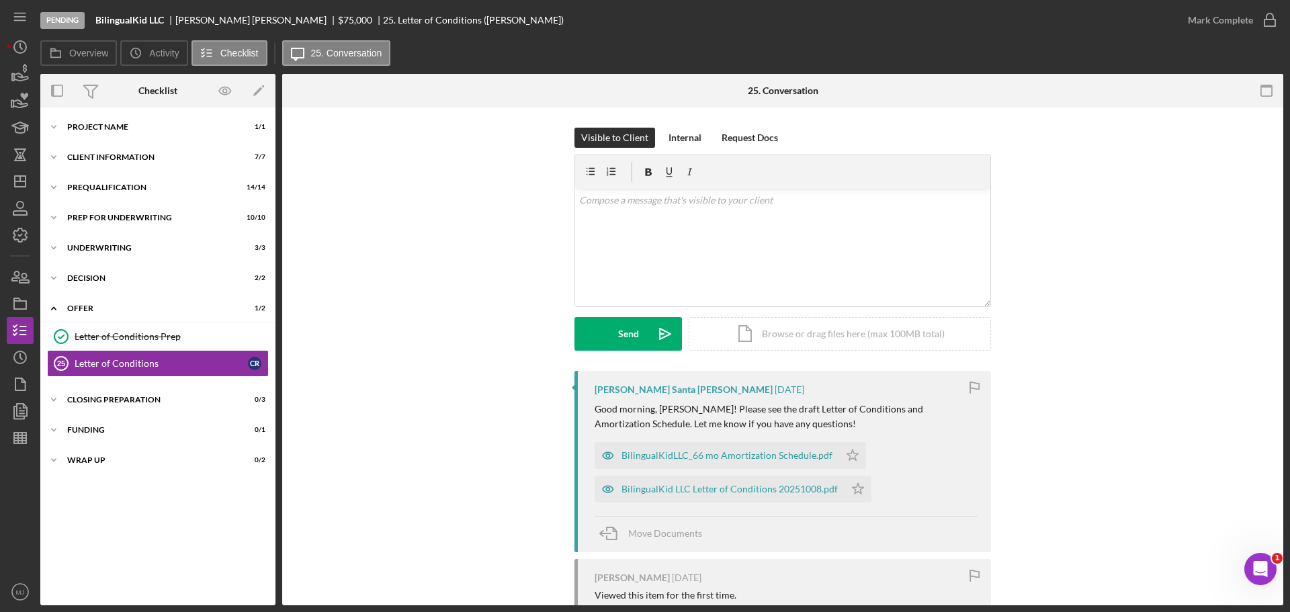
scroll to position [245, 0]
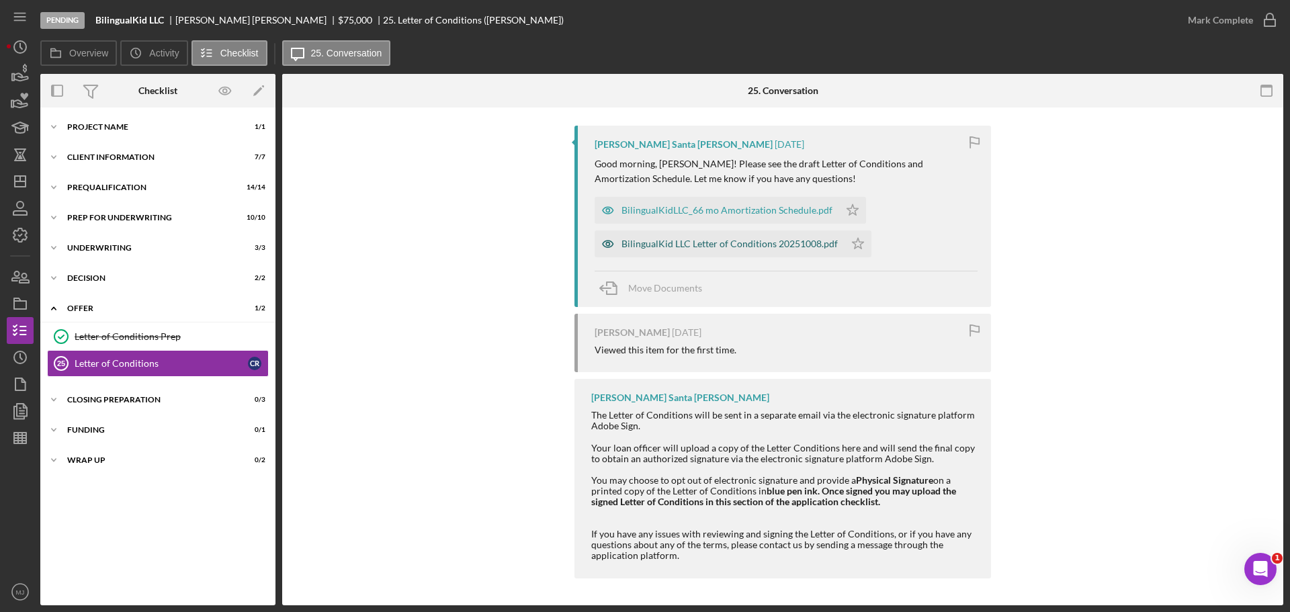
click at [705, 240] on div "BilingualKid LLC Letter of Conditions 20251008.pdf" at bounding box center [729, 243] width 216 height 11
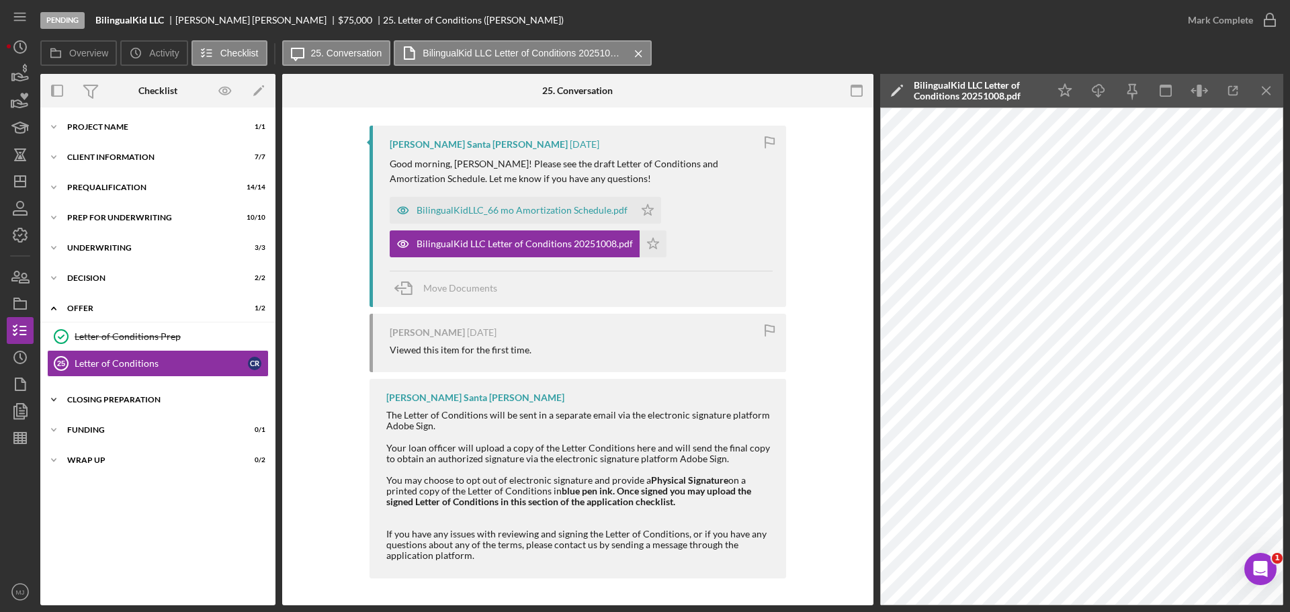
click at [122, 395] on div "Icon/Expander Closing Preparation 0 / 3" at bounding box center [157, 399] width 235 height 27
click at [141, 425] on div "Closing Prep" at bounding box center [171, 428] width 193 height 11
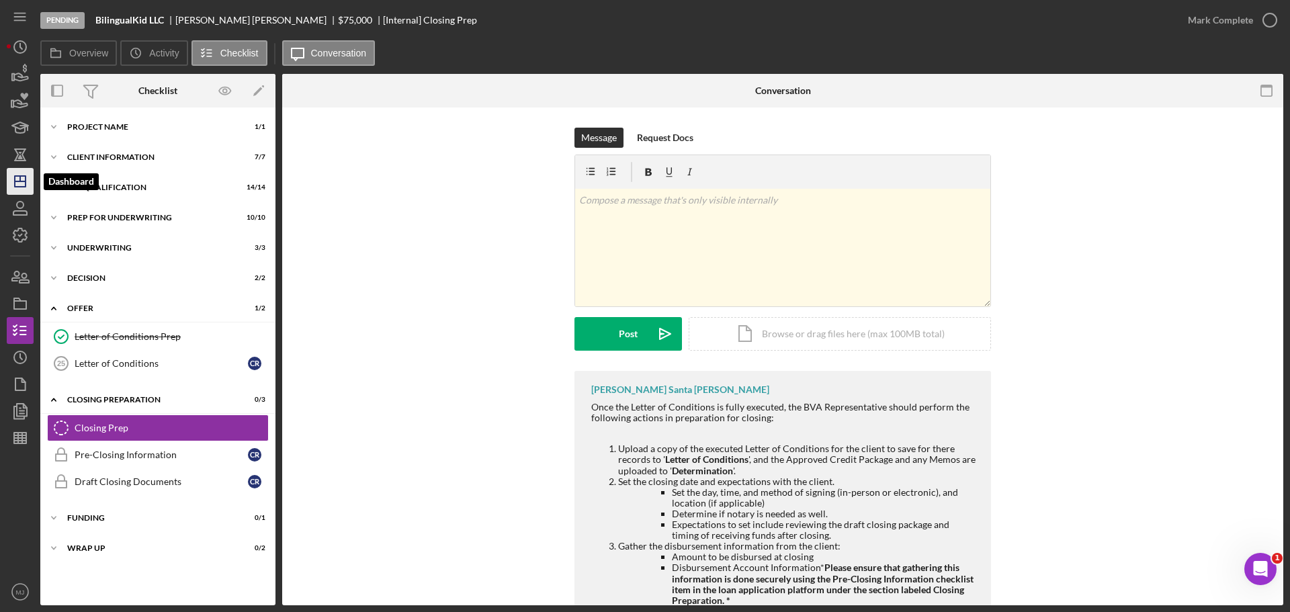
click at [26, 181] on line "button" at bounding box center [20, 181] width 11 height 0
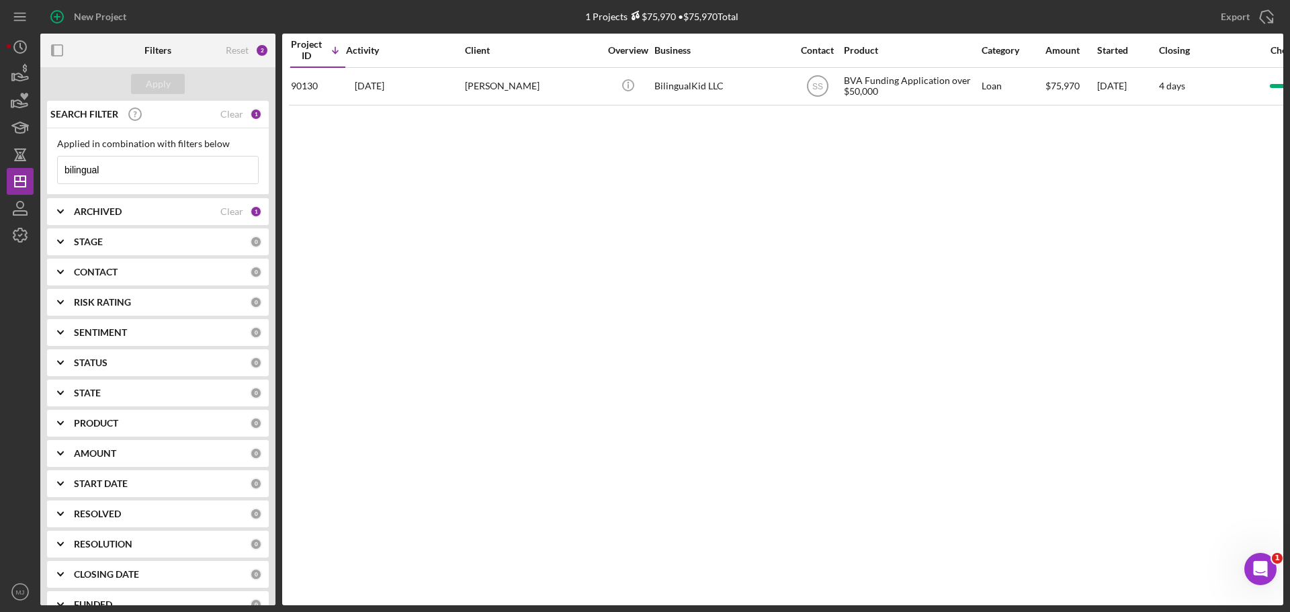
click at [141, 166] on input "bilingual" at bounding box center [158, 170] width 200 height 27
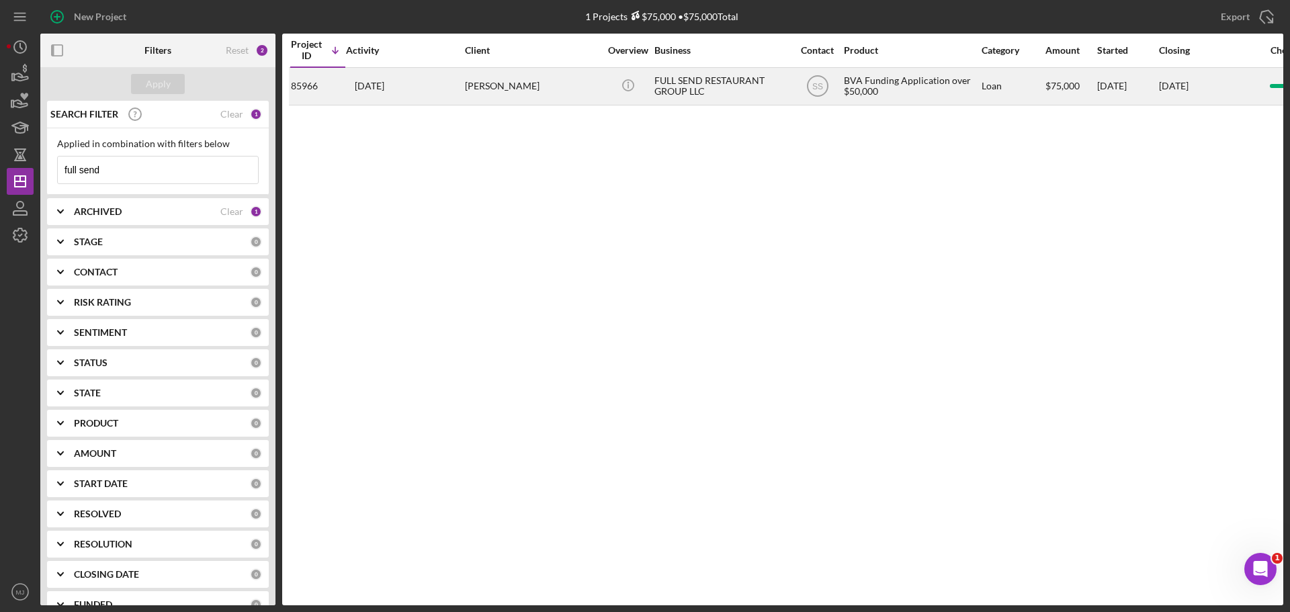
type input "full send"
click at [384, 87] on time "[DATE]" at bounding box center [370, 86] width 30 height 11
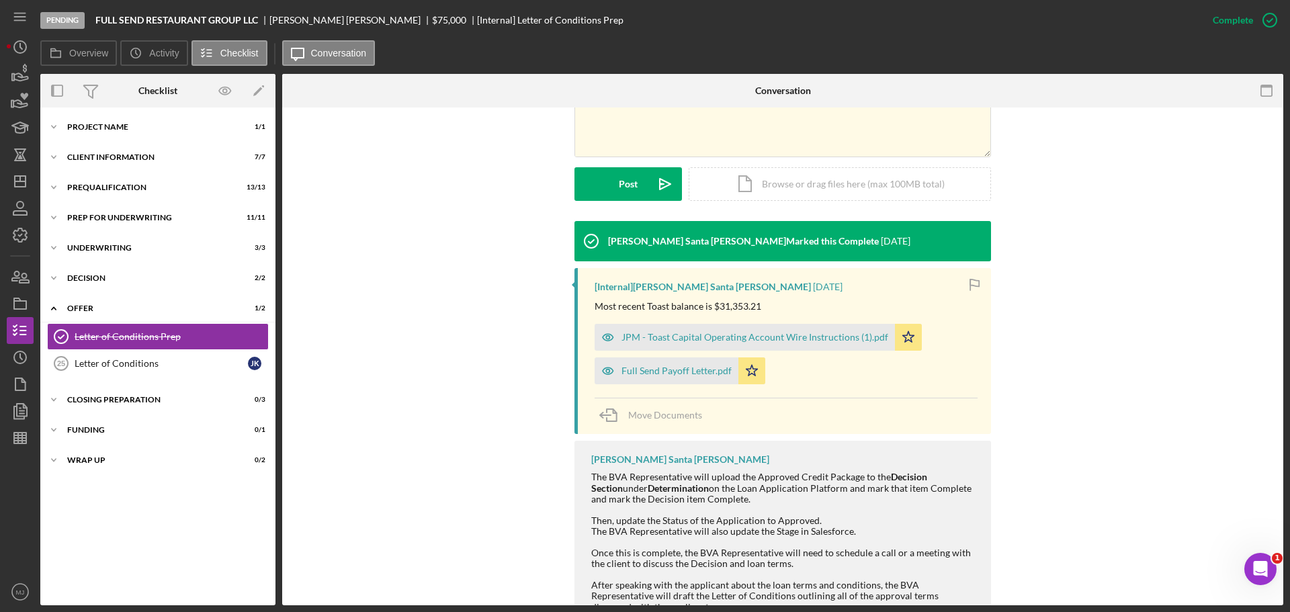
scroll to position [336, 0]
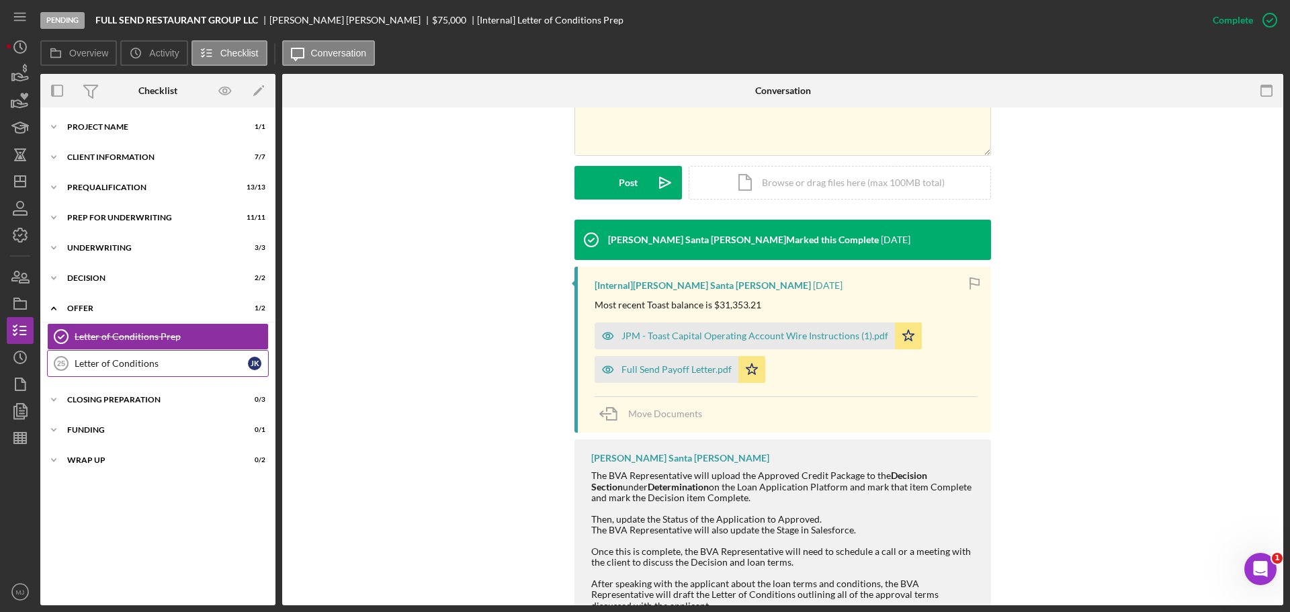
click at [175, 367] on div "Letter of Conditions" at bounding box center [161, 363] width 173 height 11
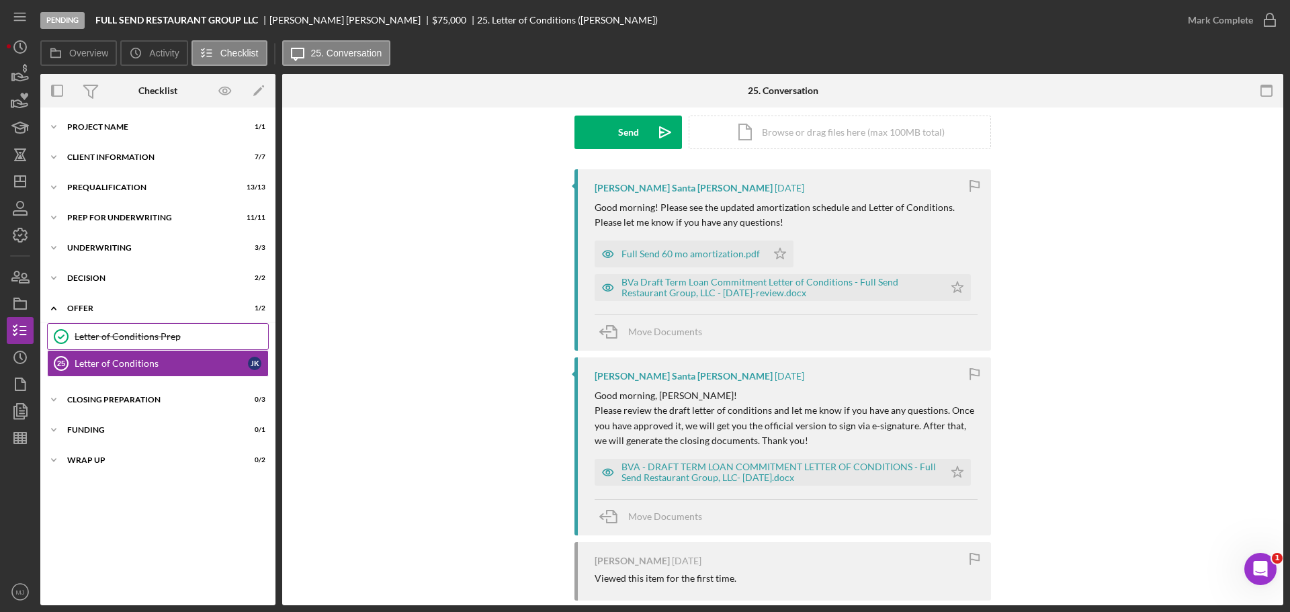
scroll to position [269, 0]
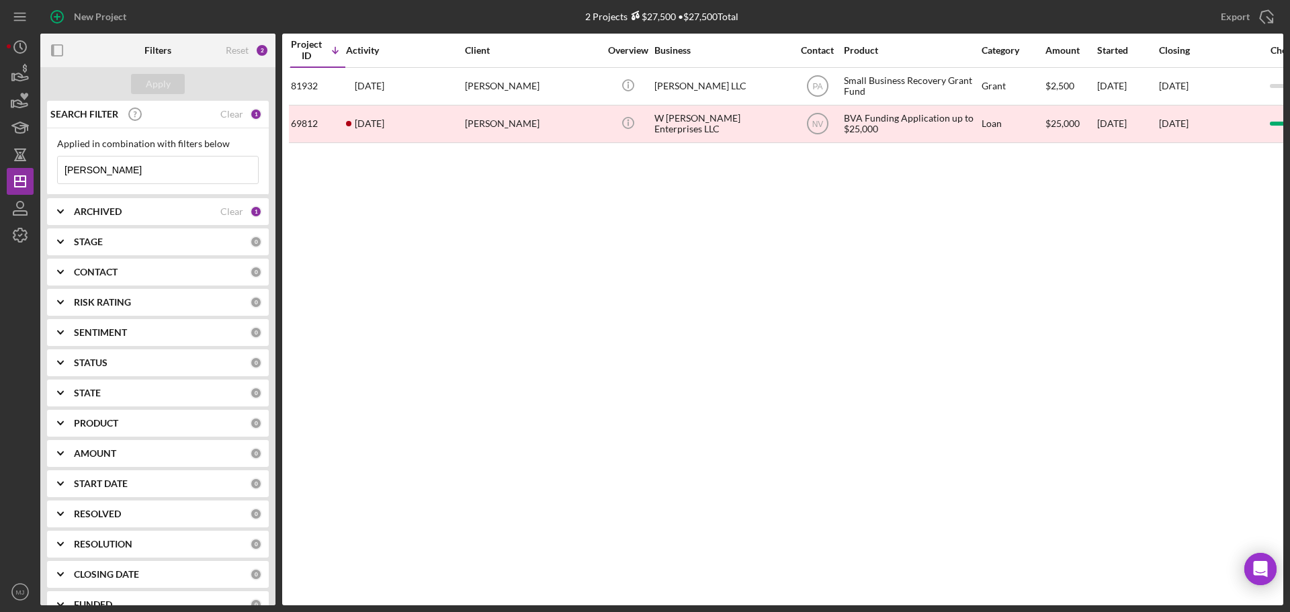
click at [150, 167] on input "wayne" at bounding box center [158, 170] width 200 height 27
